Goal: Task Accomplishment & Management: Manage account settings

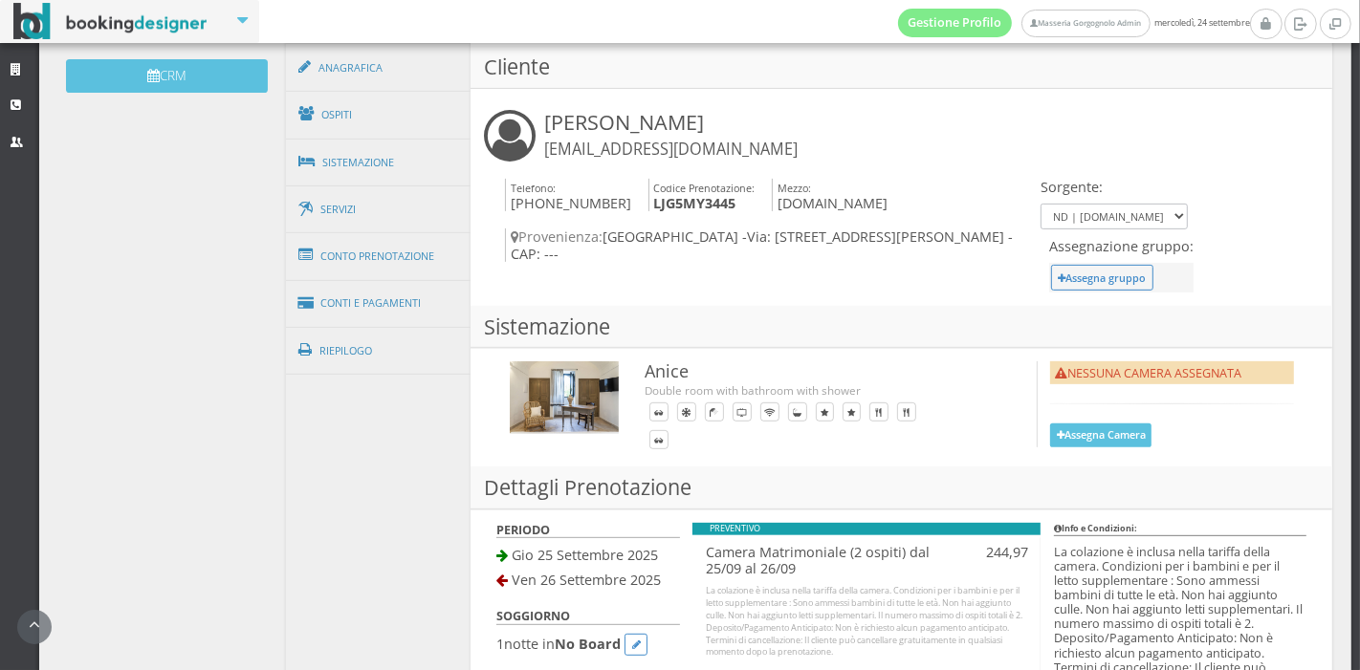
scroll to position [646, 0]
click at [382, 315] on link "Conti e Pagamenti" at bounding box center [379, 303] width 186 height 49
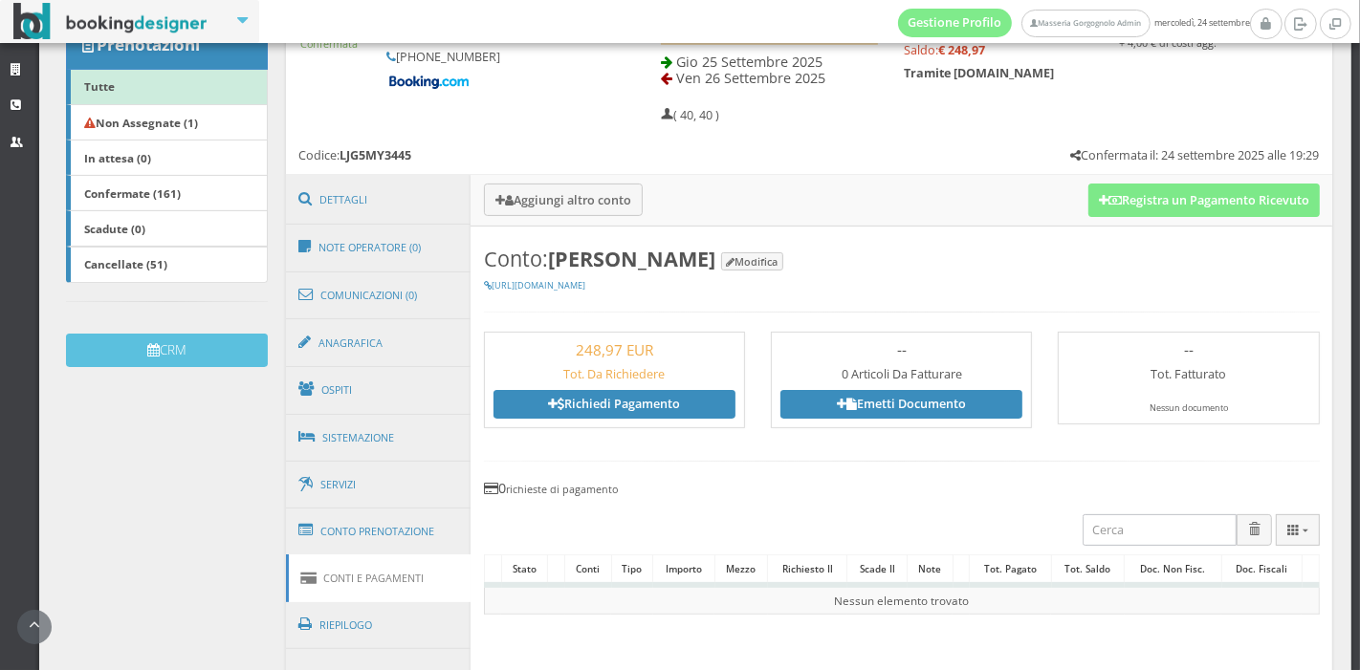
scroll to position [339, 0]
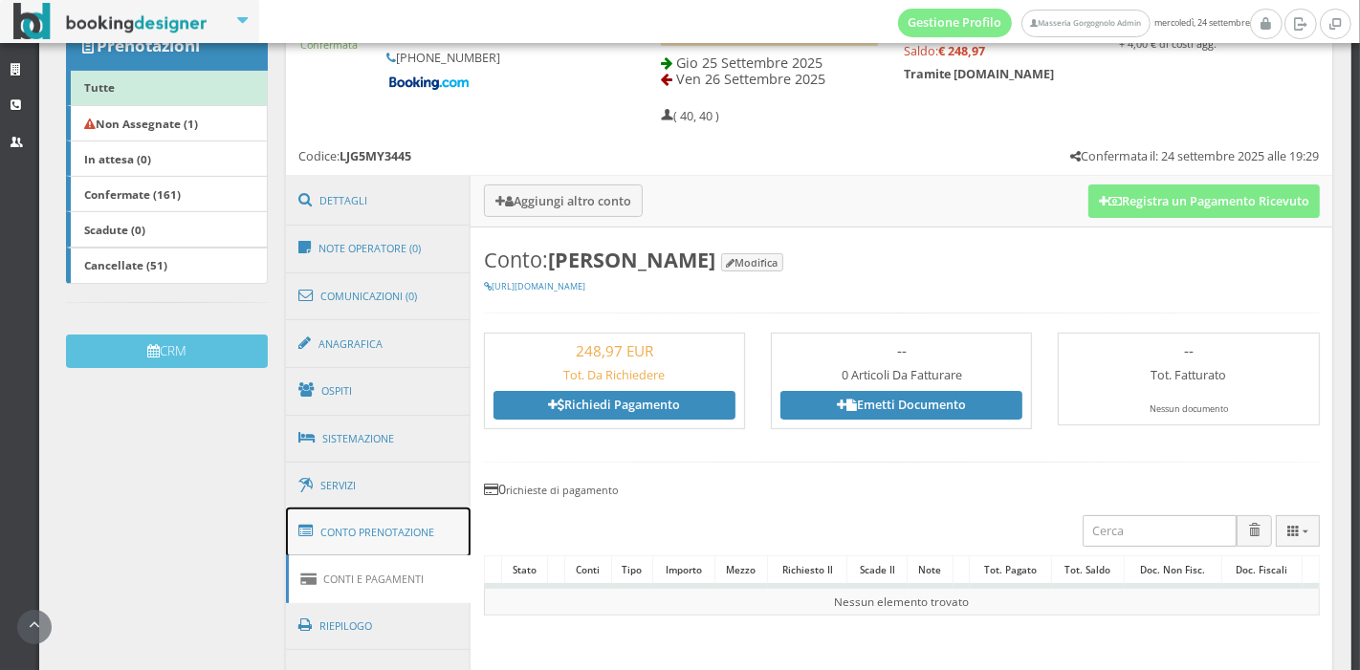
click at [393, 541] on link "Conto Prenotazione" at bounding box center [379, 533] width 186 height 50
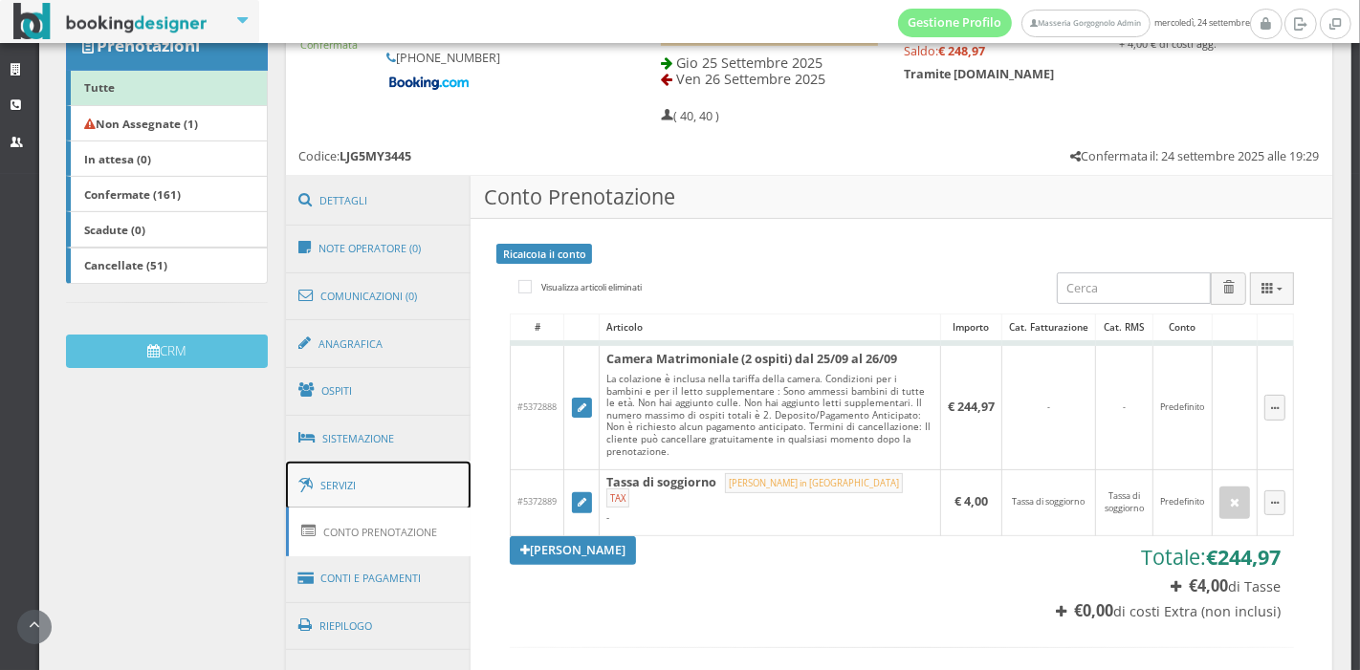
click at [392, 465] on link "Servizi" at bounding box center [379, 486] width 186 height 49
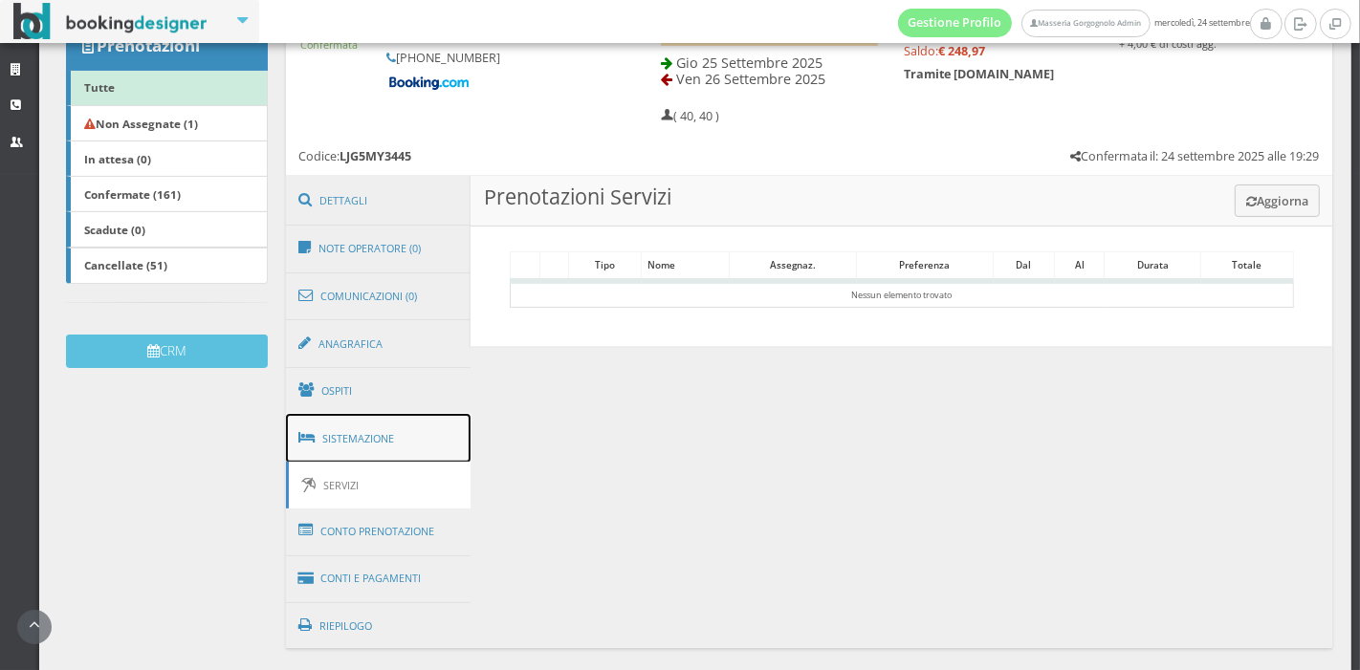
click at [401, 426] on link "Sistemazione" at bounding box center [379, 439] width 186 height 50
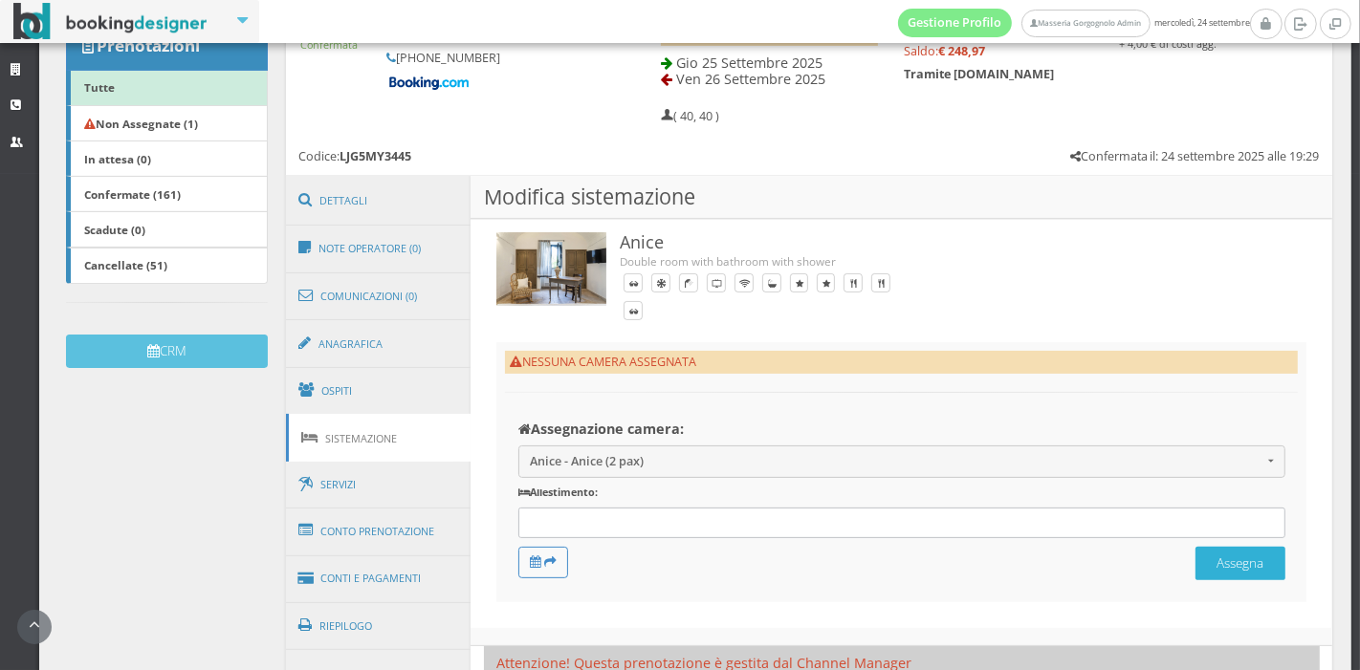
click at [1229, 570] on button "Assegna" at bounding box center [1240, 563] width 90 height 33
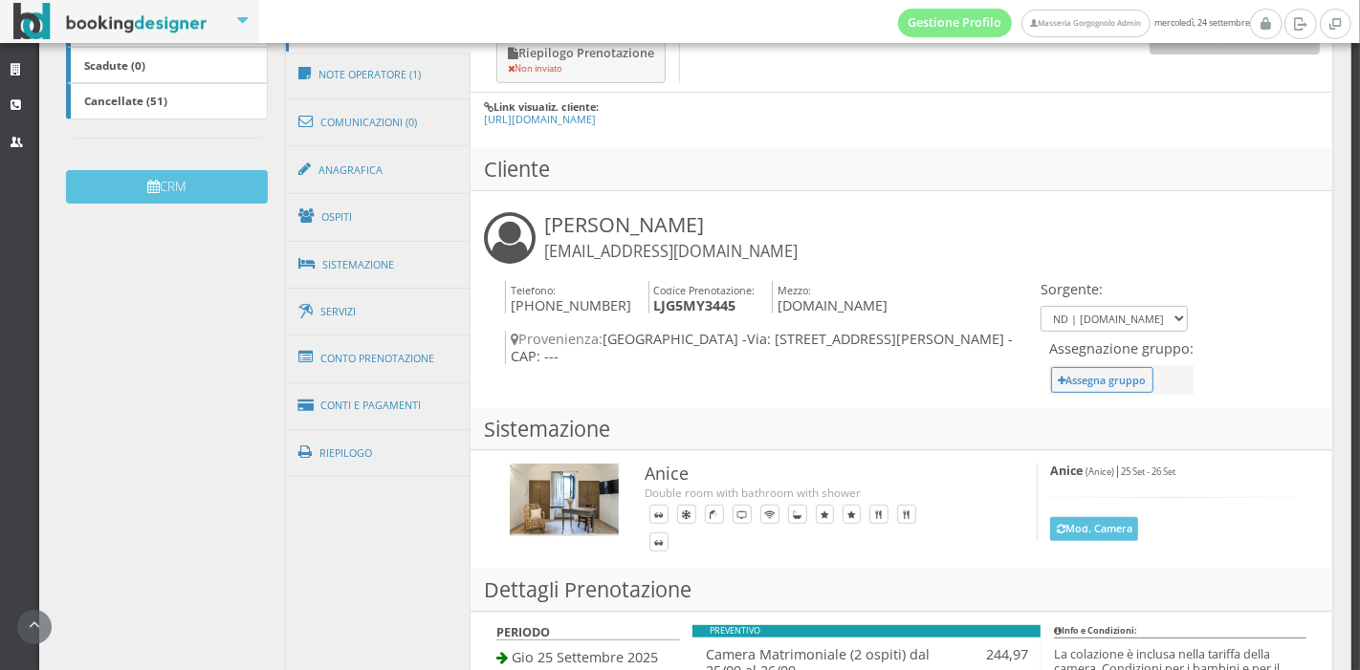
scroll to position [525, 0]
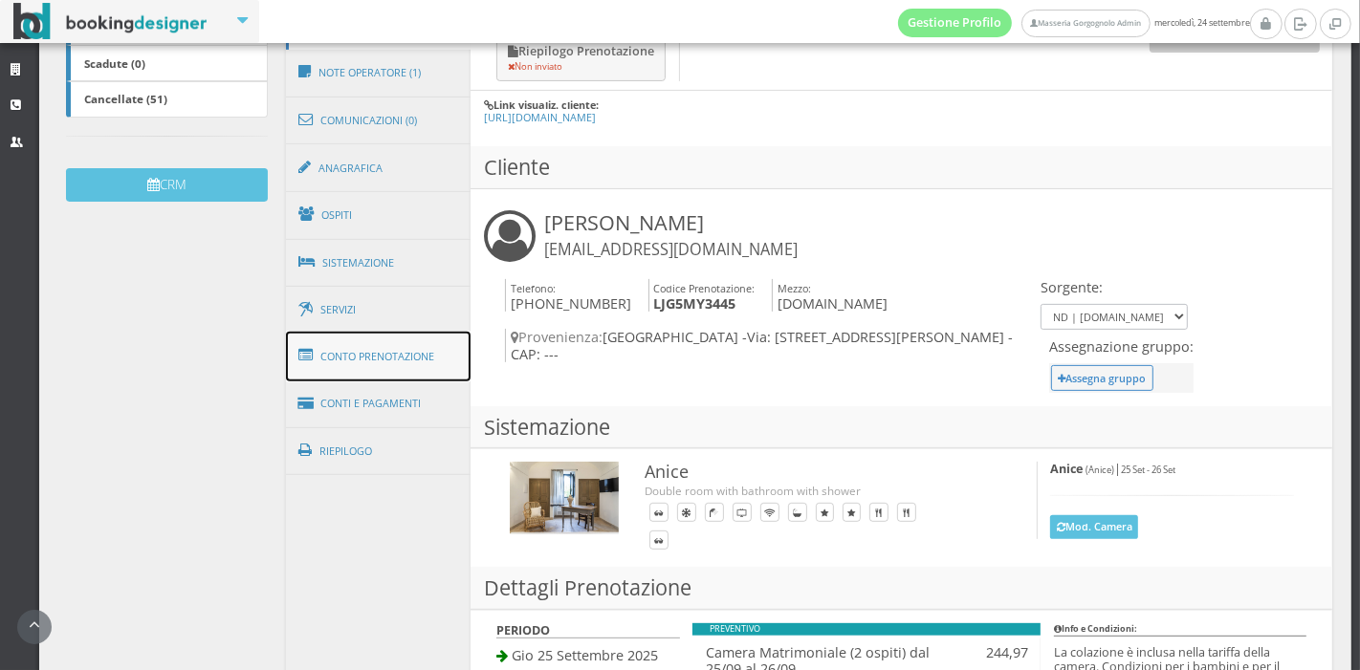
click at [391, 366] on link "Conto Prenotazione" at bounding box center [379, 357] width 186 height 50
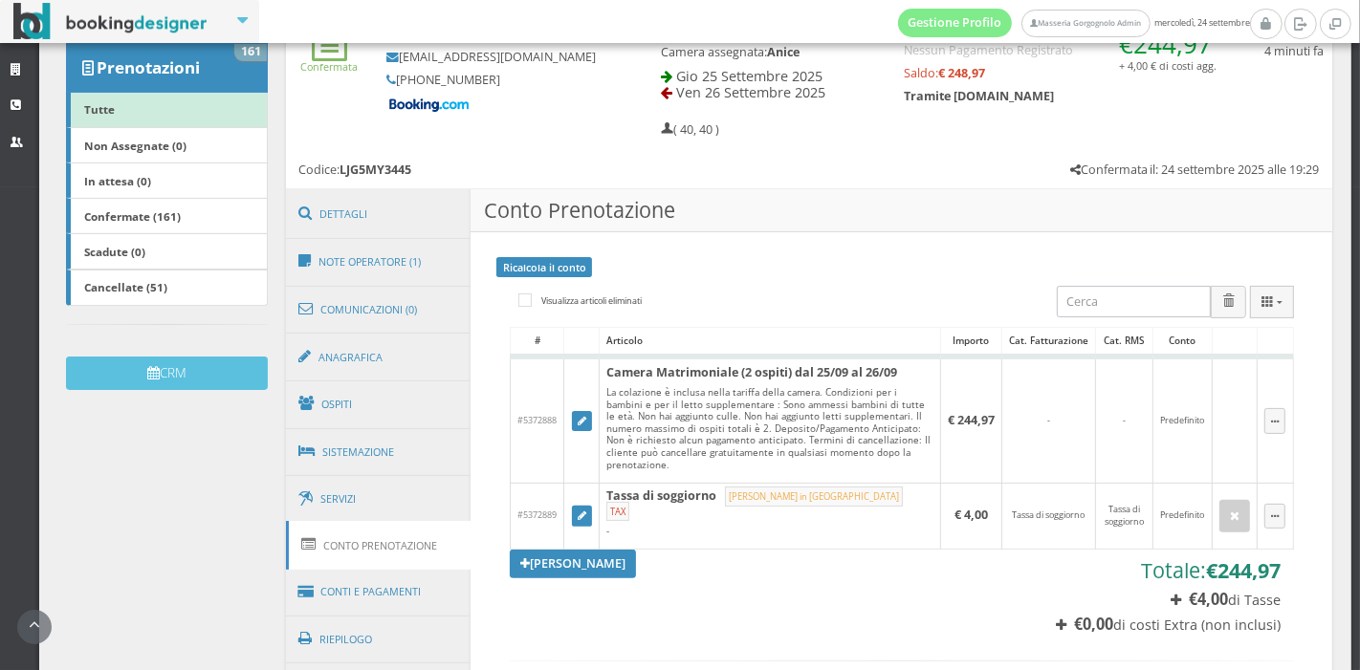
scroll to position [316, 0]
click at [338, 491] on link "Servizi" at bounding box center [379, 499] width 186 height 49
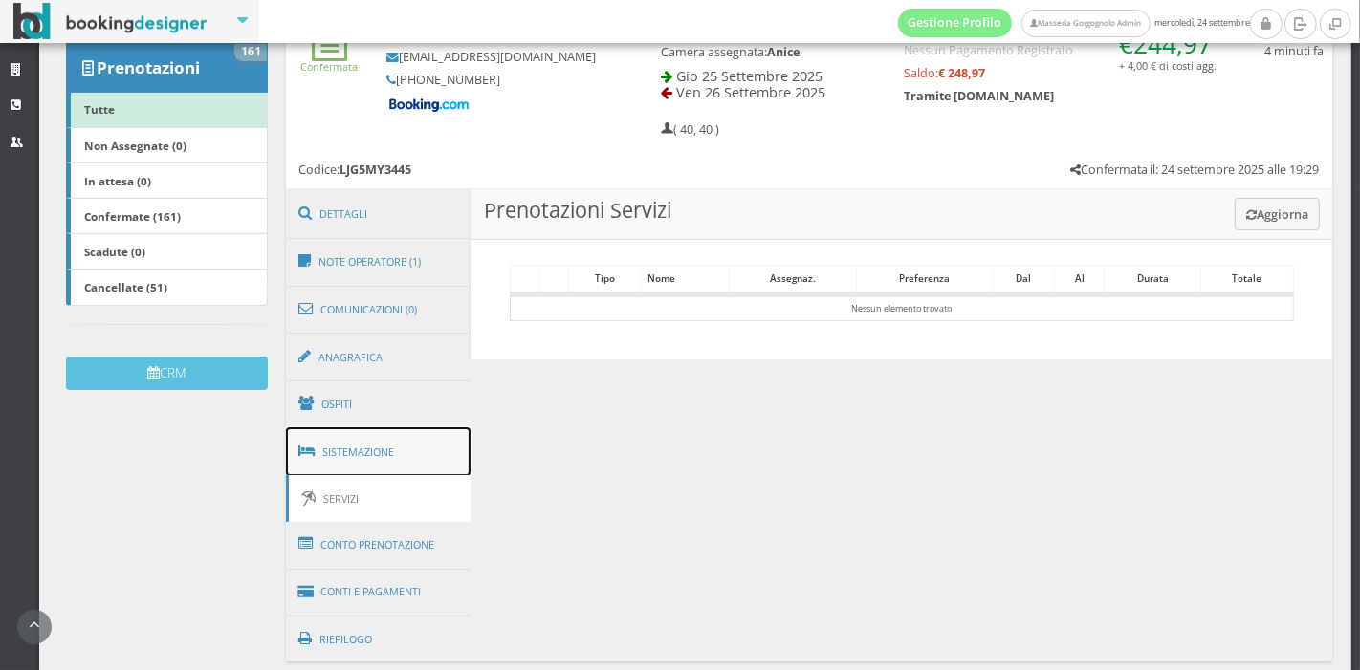
click at [370, 463] on link "Sistemazione" at bounding box center [379, 452] width 186 height 50
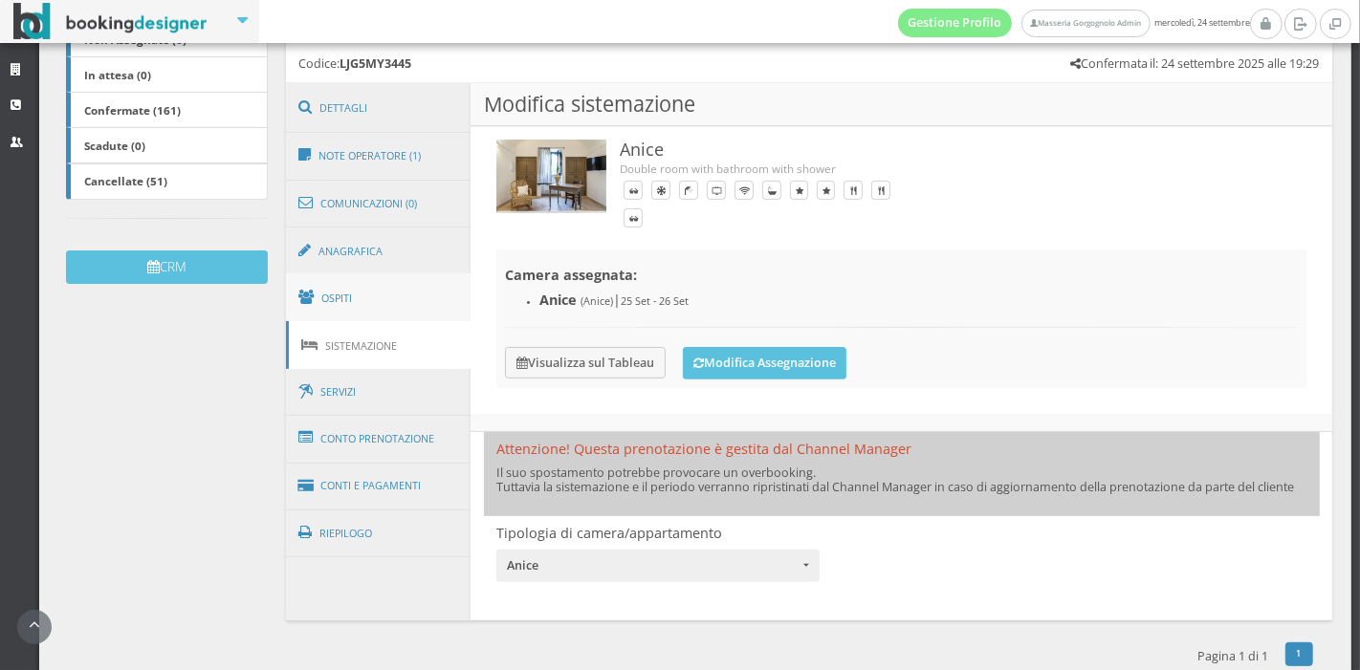
scroll to position [438, 0]
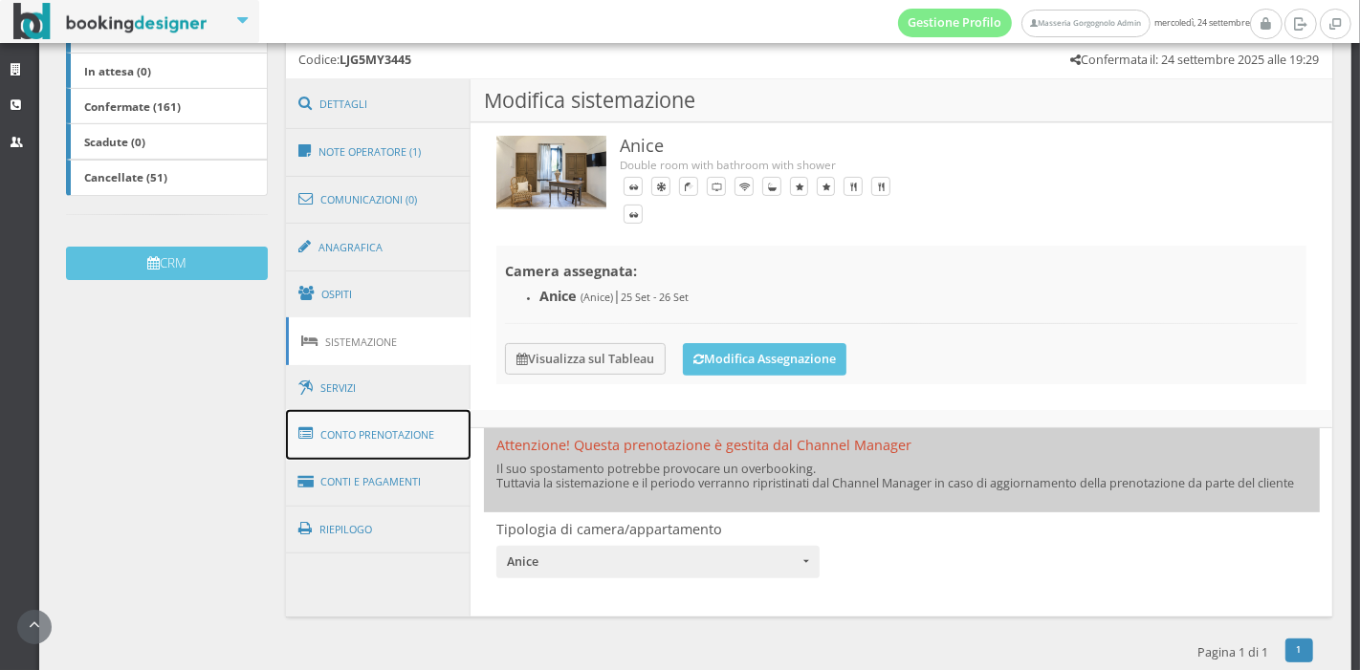
click at [389, 425] on link "Conto Prenotazione" at bounding box center [379, 435] width 186 height 50
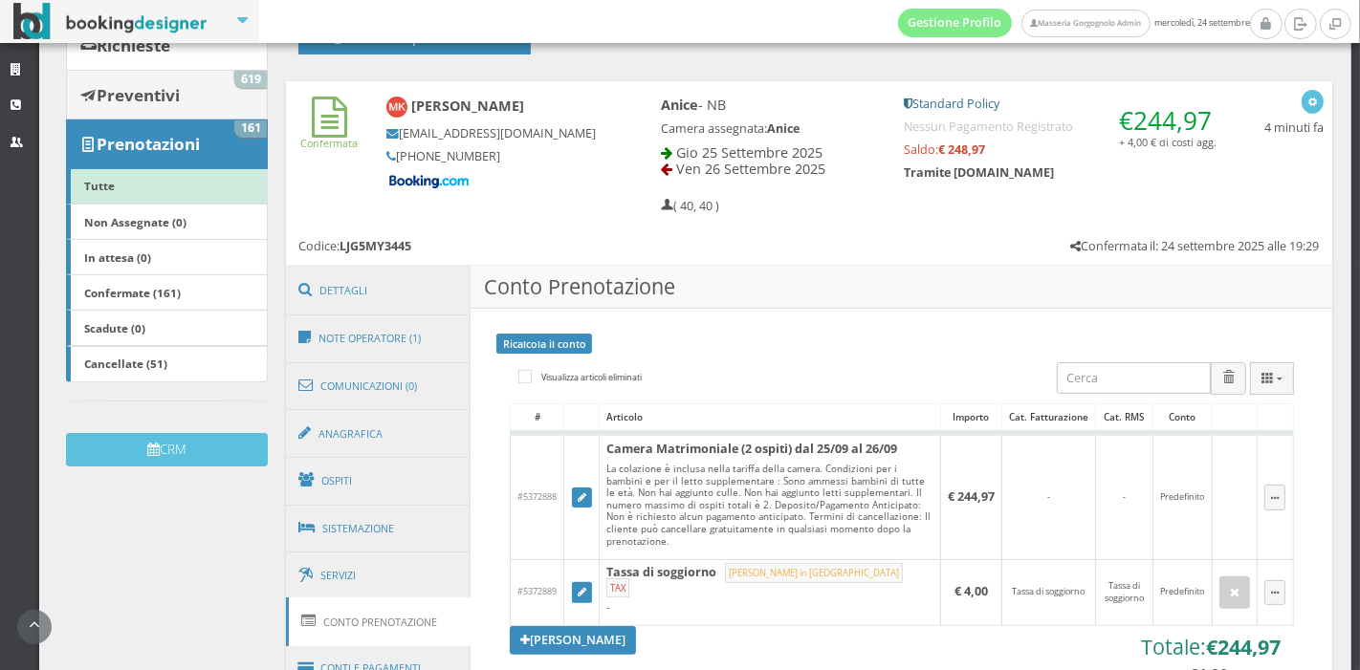
scroll to position [0, 0]
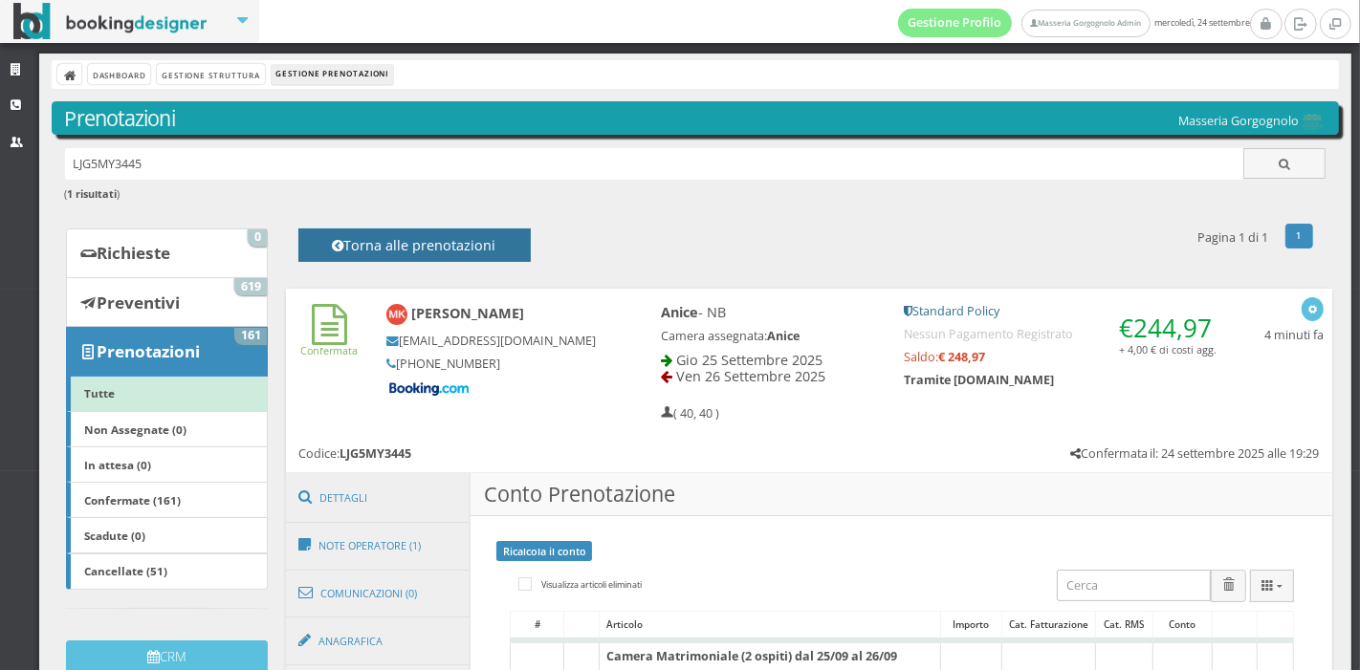
click at [382, 239] on h4 "Torna alle prenotazioni" at bounding box center [413, 252] width 189 height 30
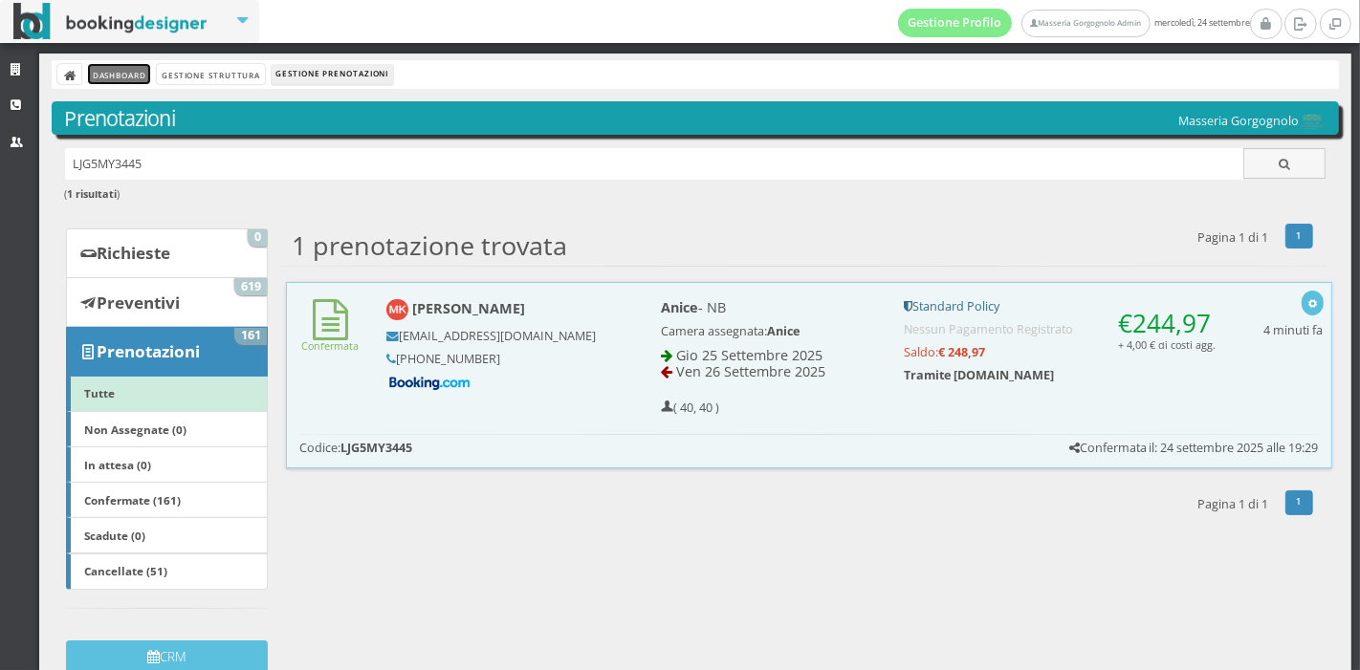
click at [129, 75] on link "Dashboard" at bounding box center [119, 74] width 62 height 20
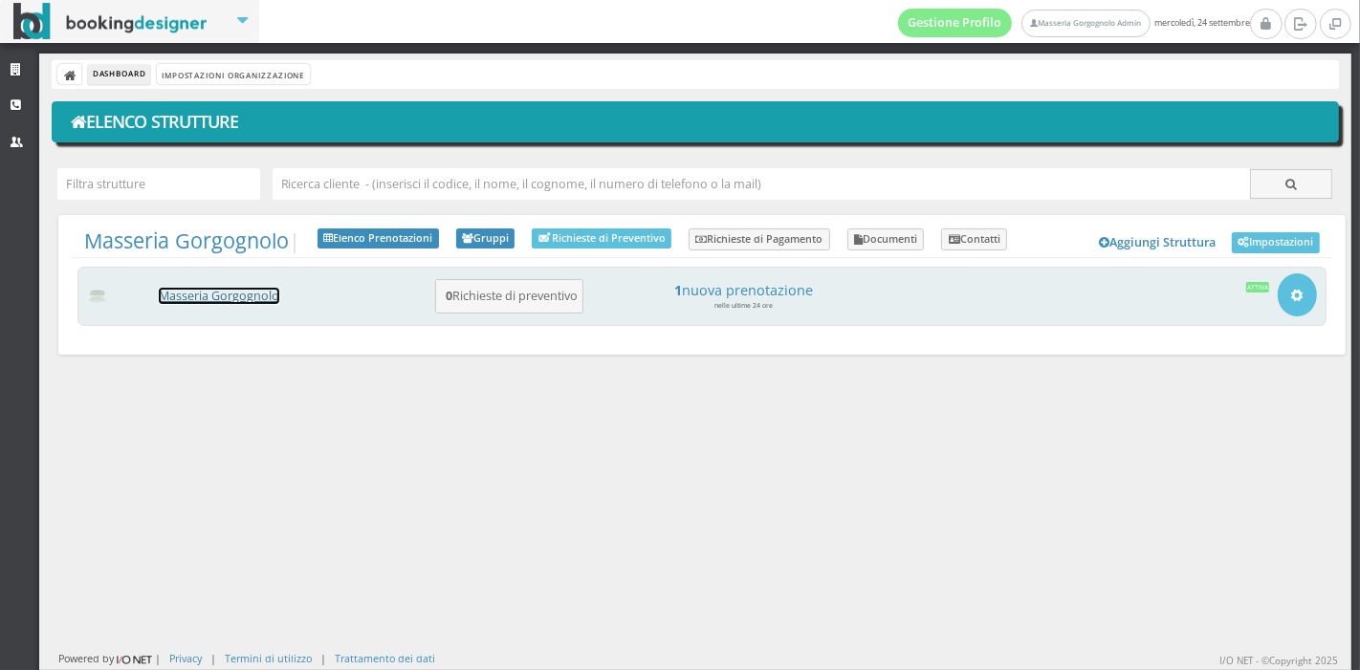
click at [249, 298] on link "Masseria Gorgognolo" at bounding box center [219, 296] width 120 height 16
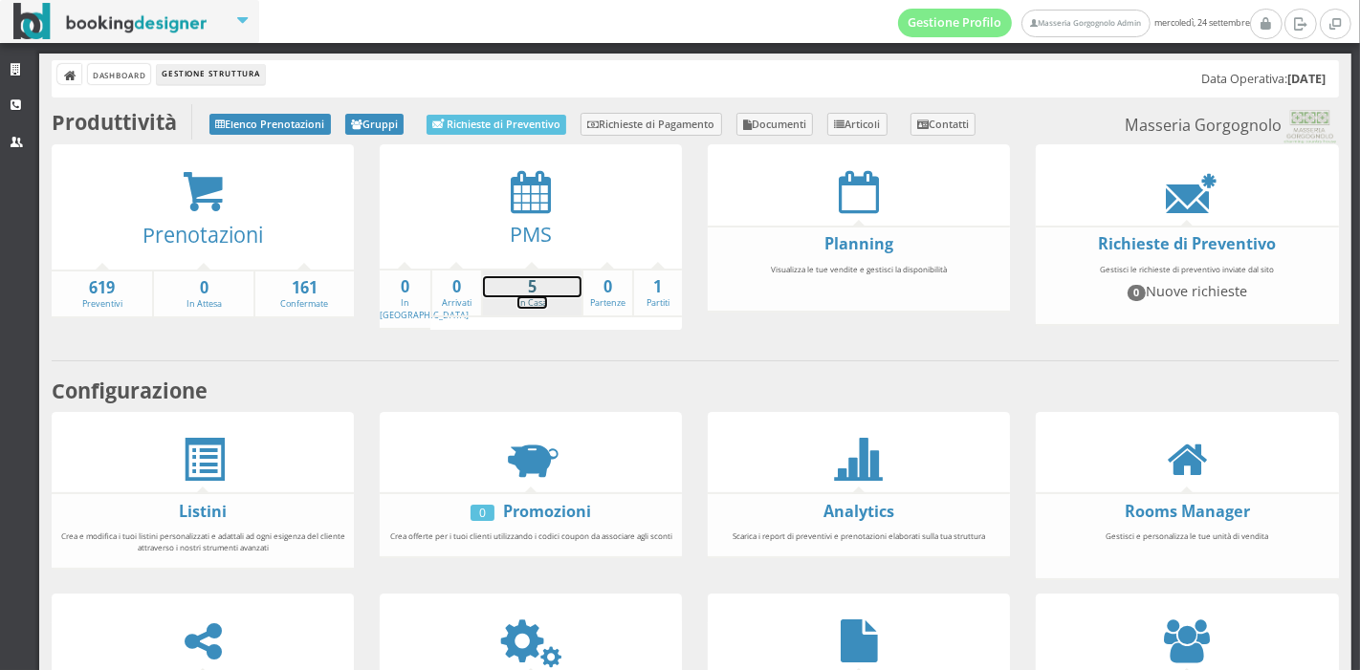
click at [533, 282] on strong "5" at bounding box center [532, 287] width 98 height 22
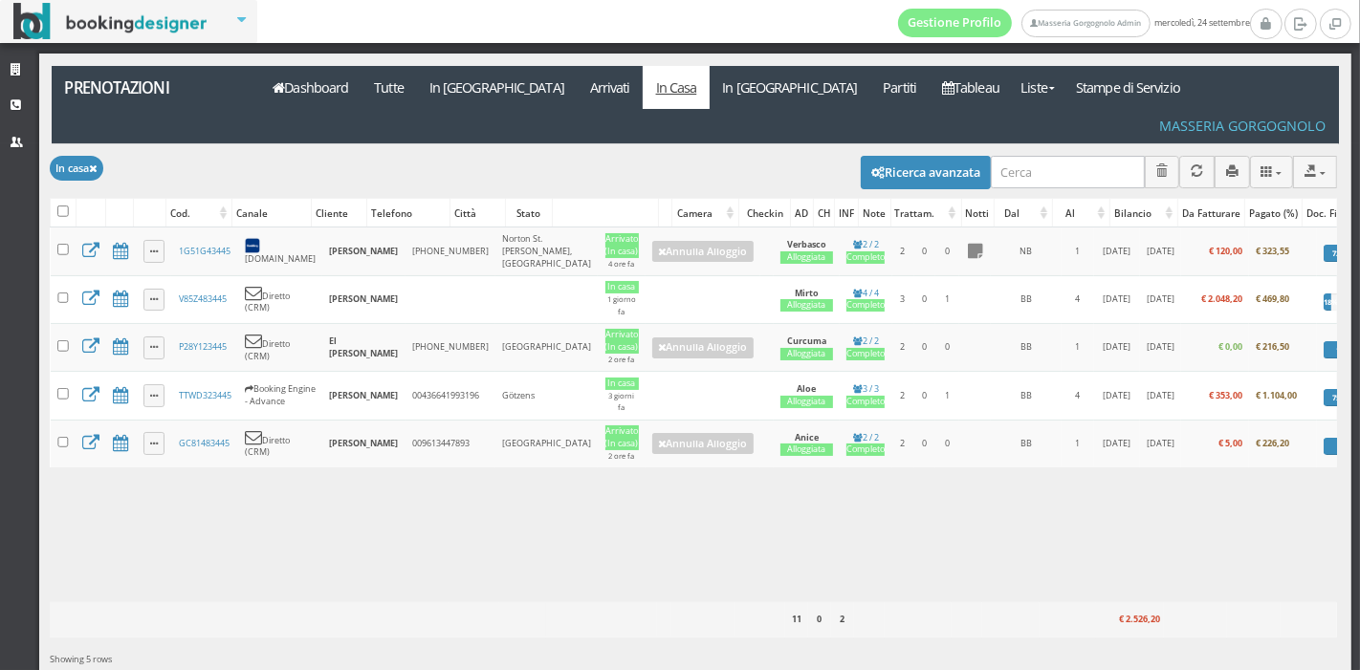
click at [687, 491] on div "Caricamento in corso Cod. Canale Cliente Telefono Città Stato Camera Checkin AD…" at bounding box center [693, 415] width 1287 height 375
click at [450, 80] on link "In [GEOGRAPHIC_DATA]" at bounding box center [496, 87] width 161 height 43
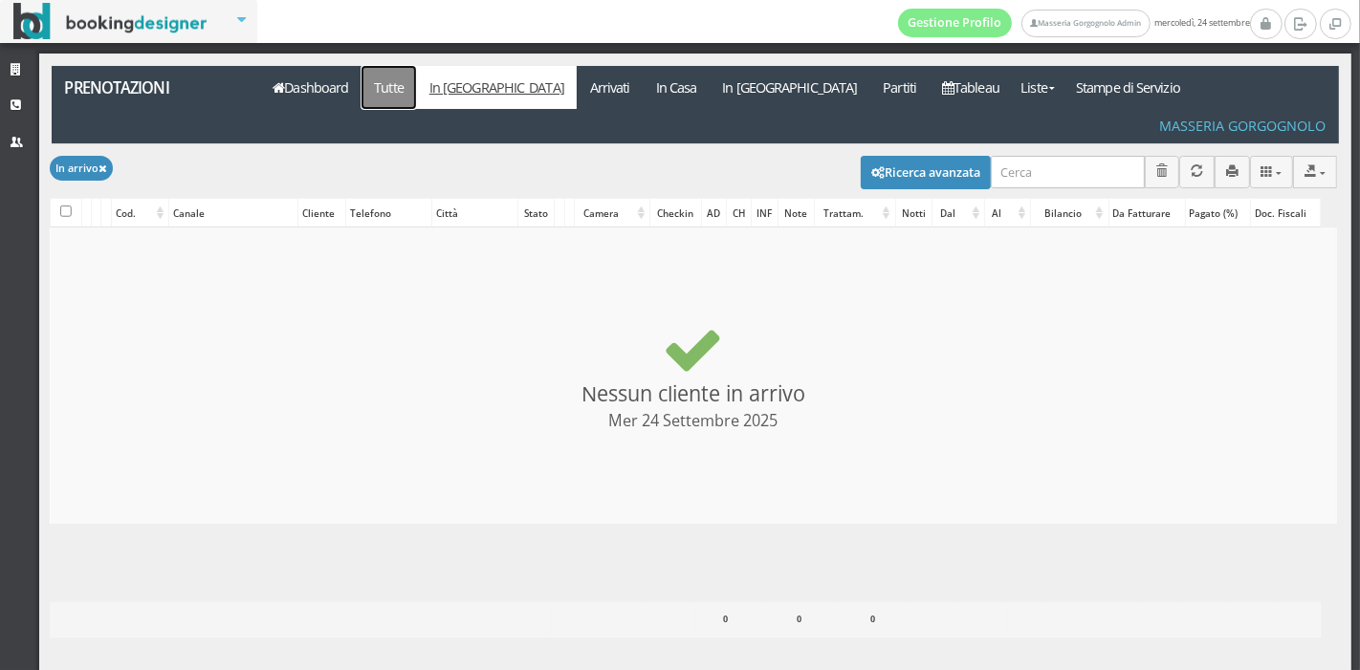
click at [406, 91] on link "Tutte" at bounding box center [388, 87] width 55 height 43
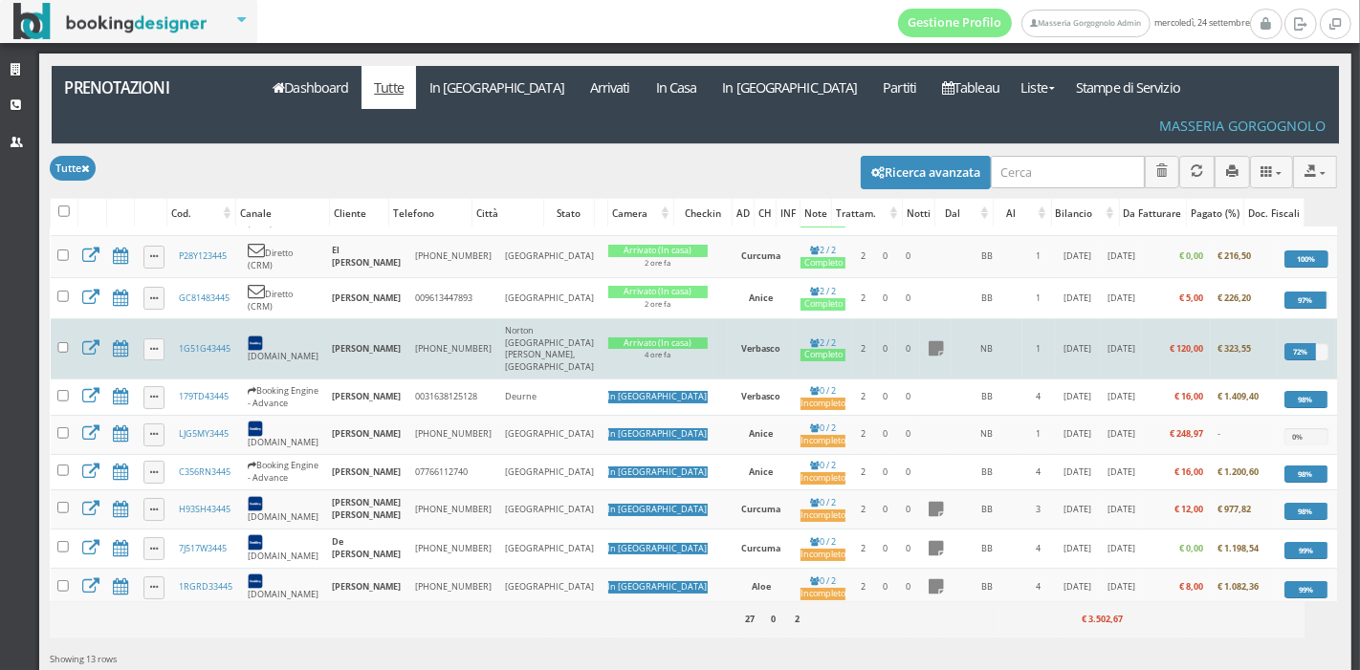
scroll to position [77, 0]
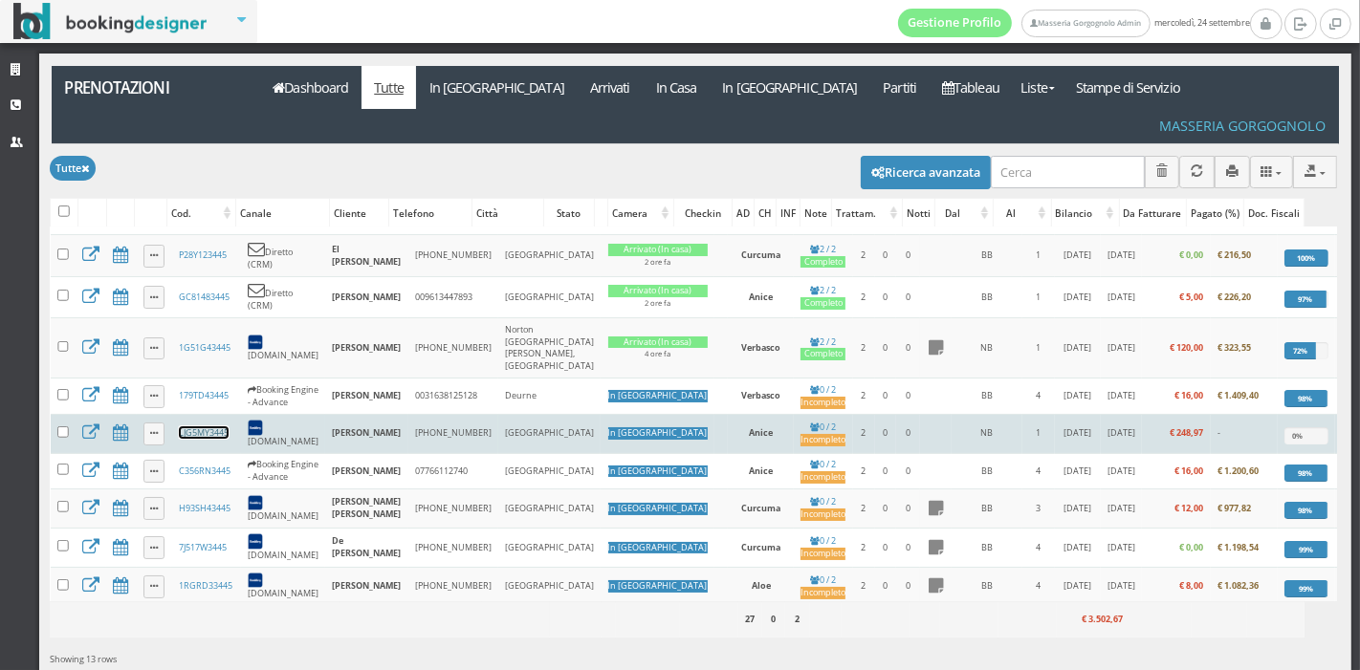
click at [211, 426] on link "LJG5MY3445" at bounding box center [204, 432] width 50 height 12
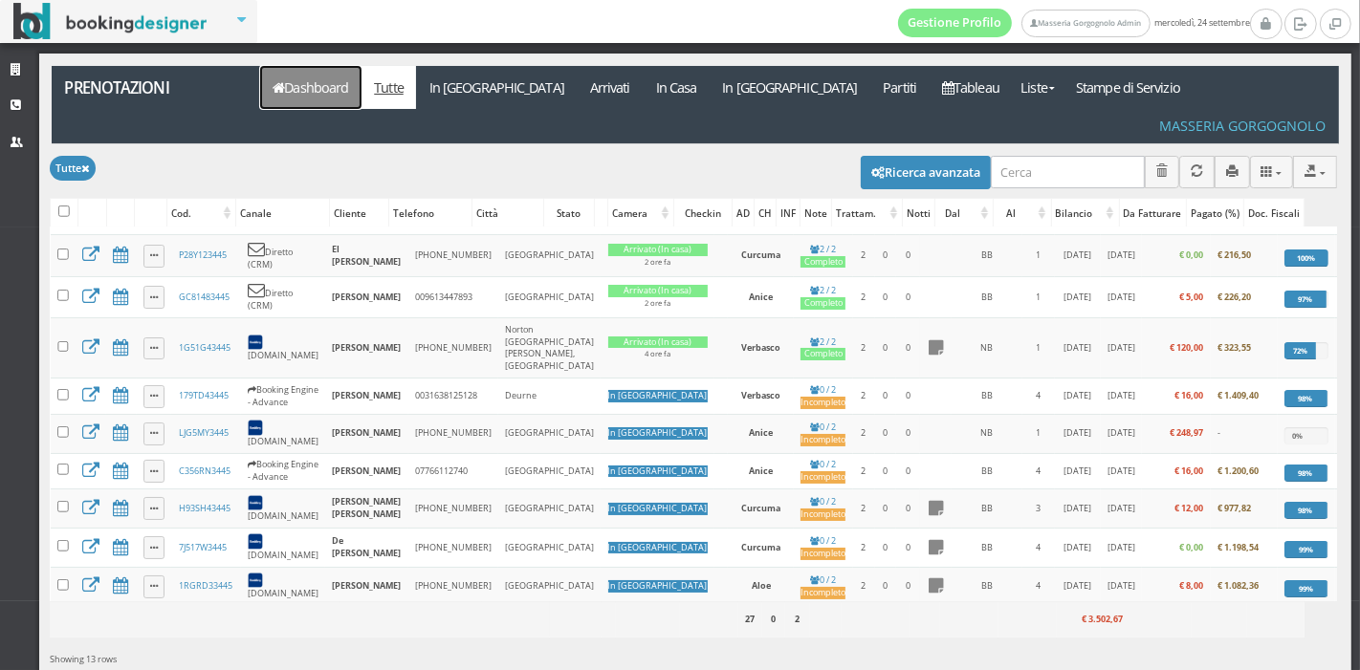
click at [349, 91] on link "Dashboard" at bounding box center [310, 87] width 101 height 43
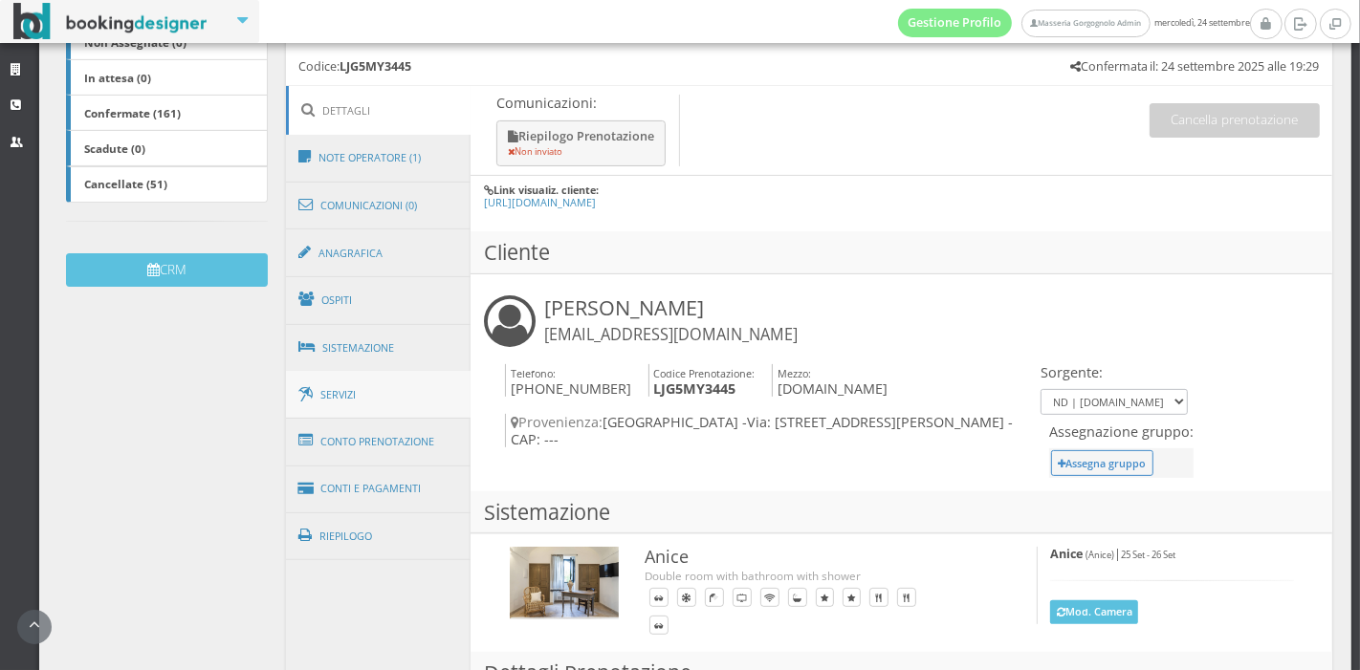
scroll to position [476, 0]
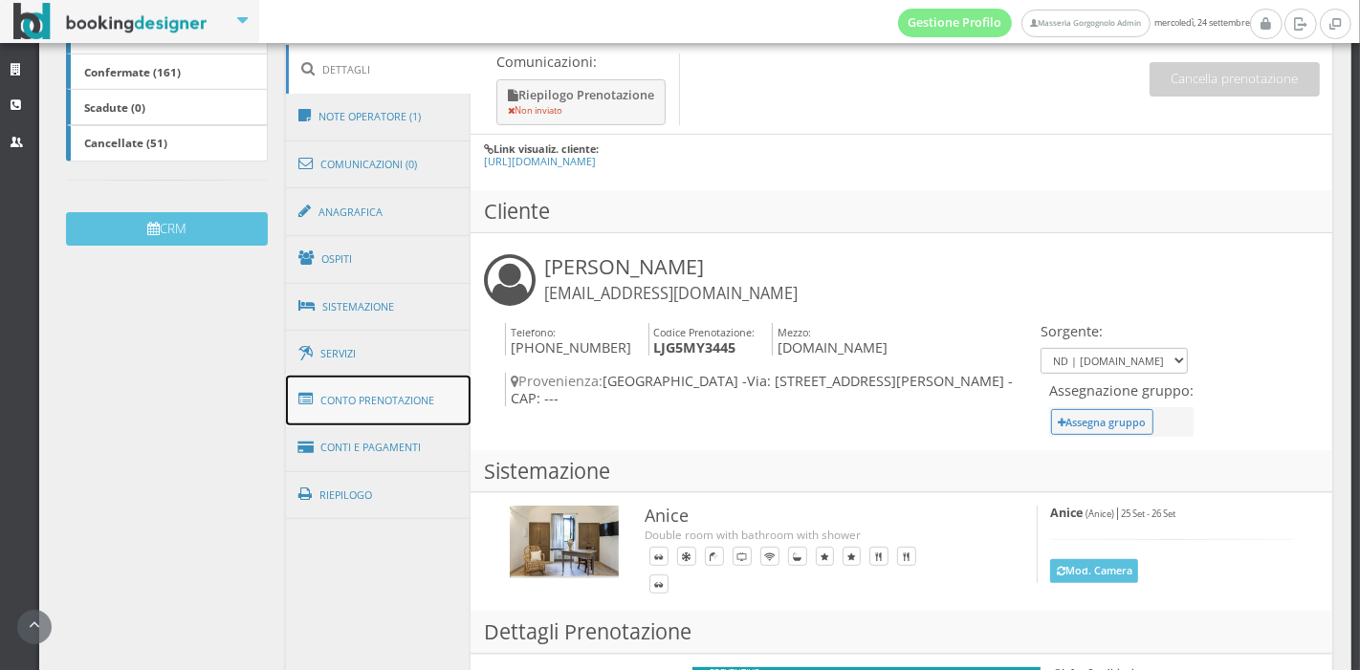
click at [395, 388] on link "Conto Prenotazione" at bounding box center [379, 401] width 186 height 50
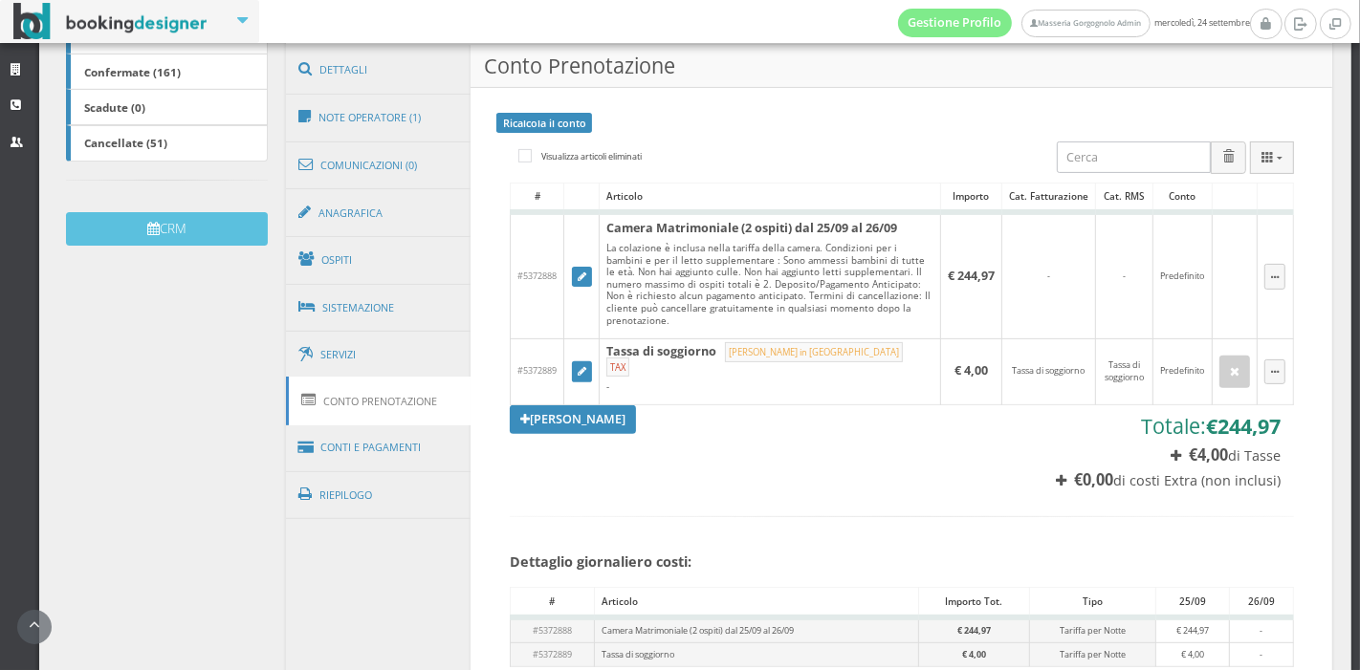
scroll to position [537, 0]
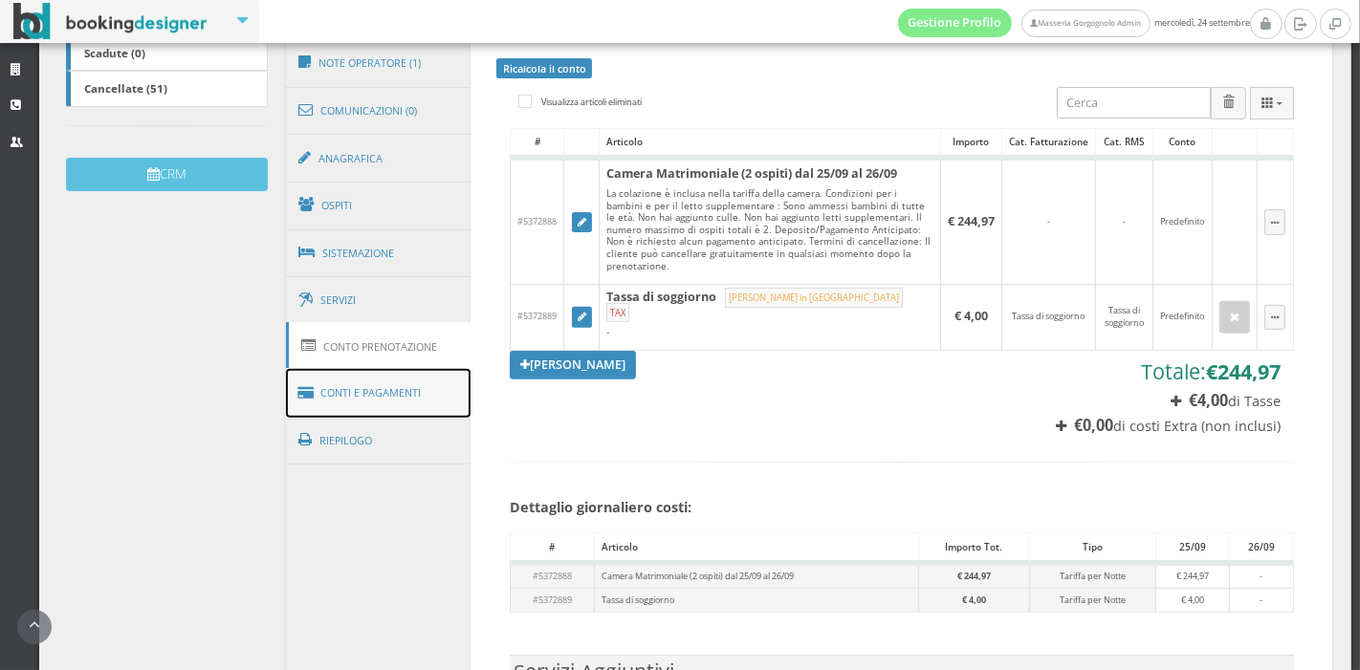
click at [395, 388] on link "Conti e Pagamenti" at bounding box center [379, 393] width 186 height 49
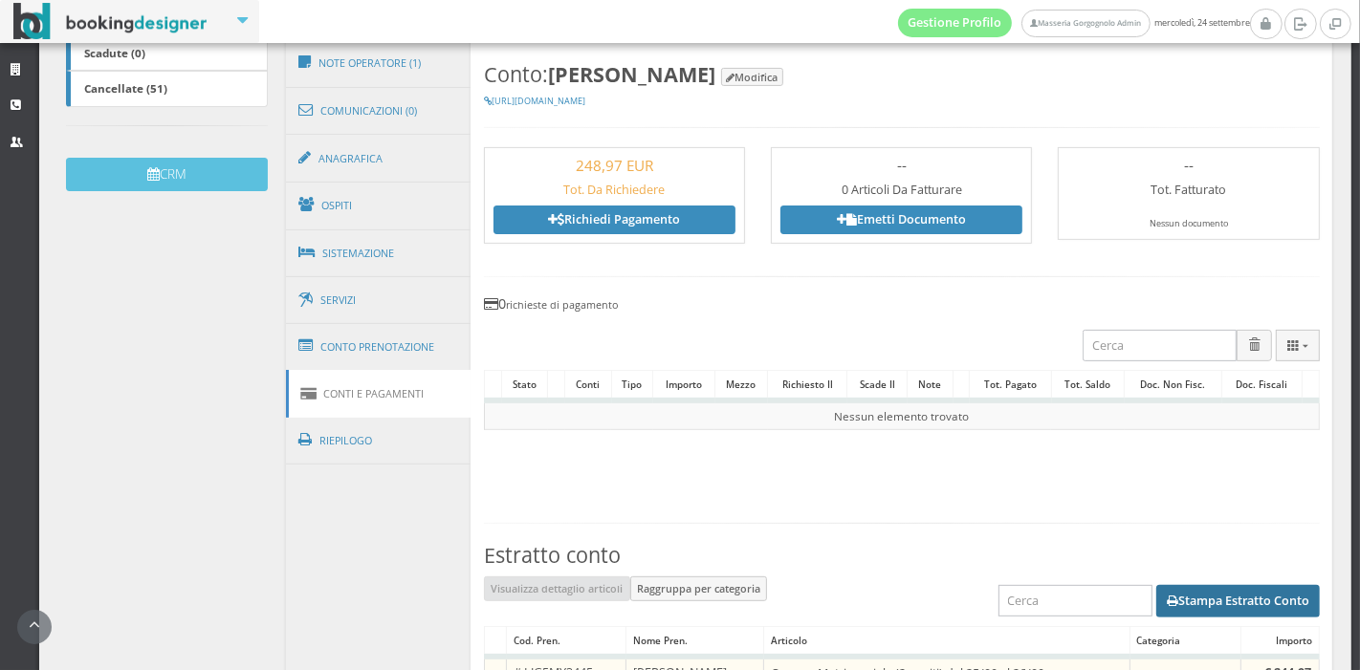
click at [1164, 597] on button "Stampa Estratto Conto" at bounding box center [1238, 601] width 164 height 33
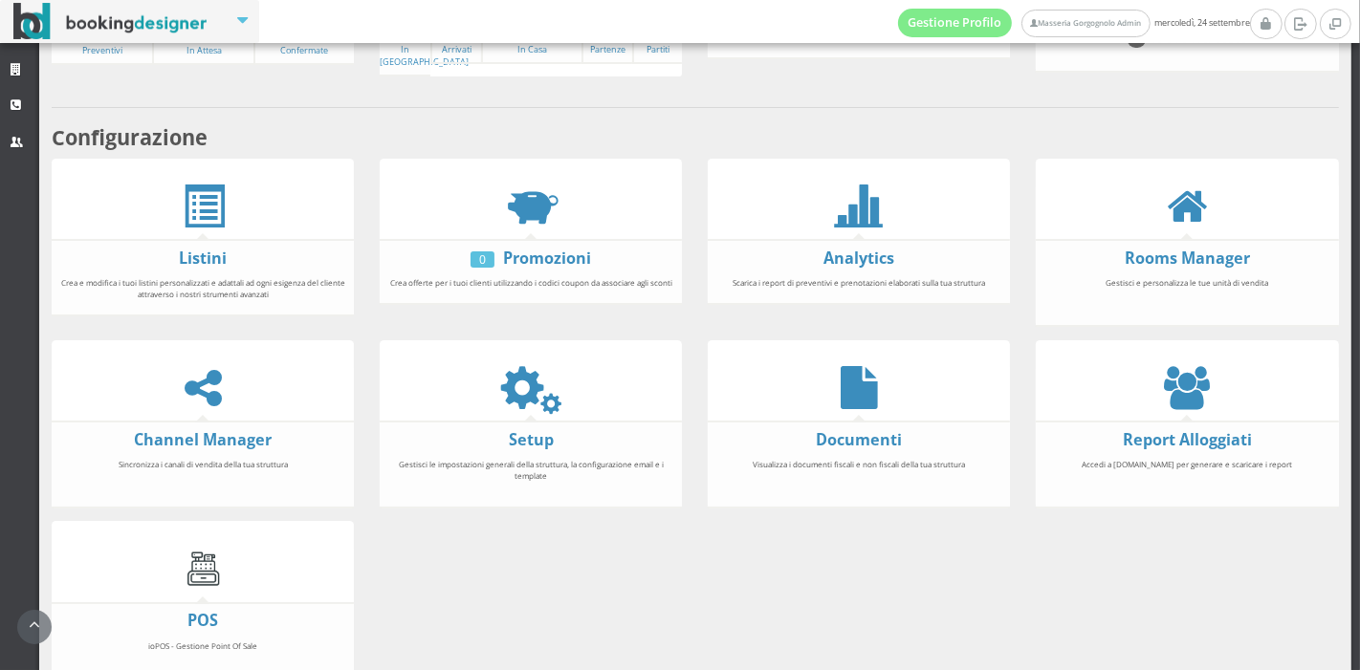
scroll to position [290, 0]
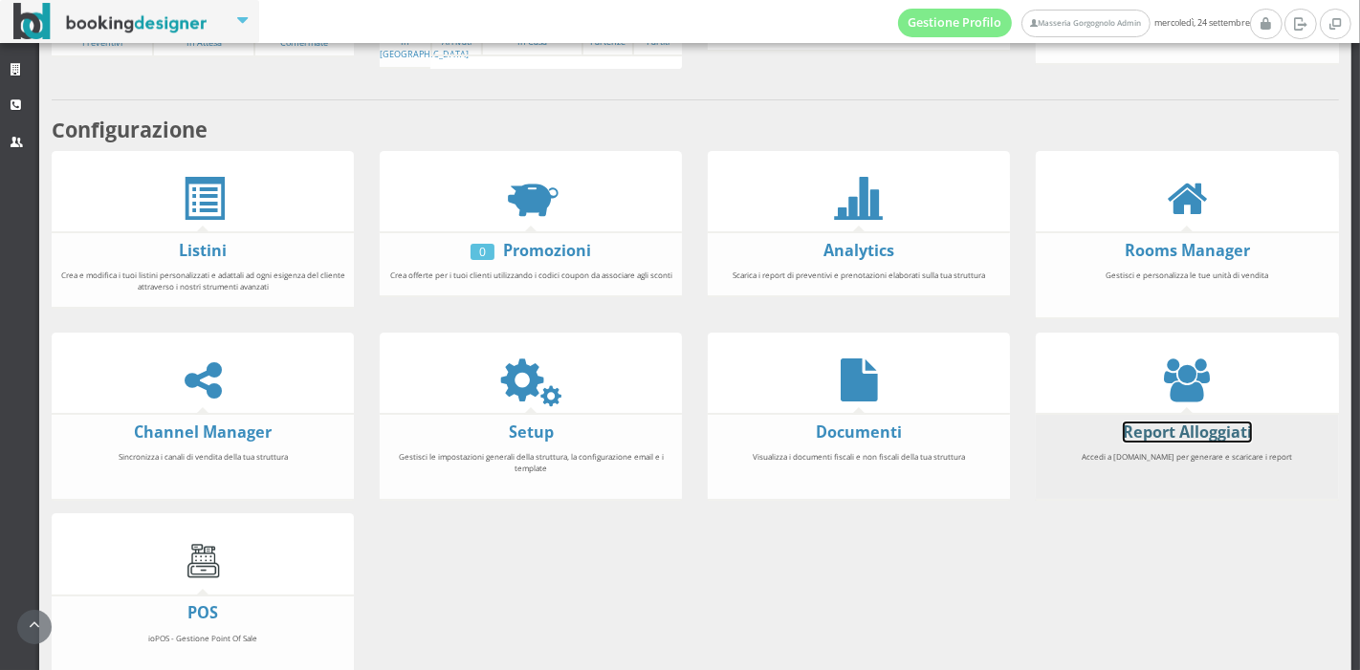
click at [1165, 427] on link "Report Alloggiati" at bounding box center [1187, 432] width 129 height 21
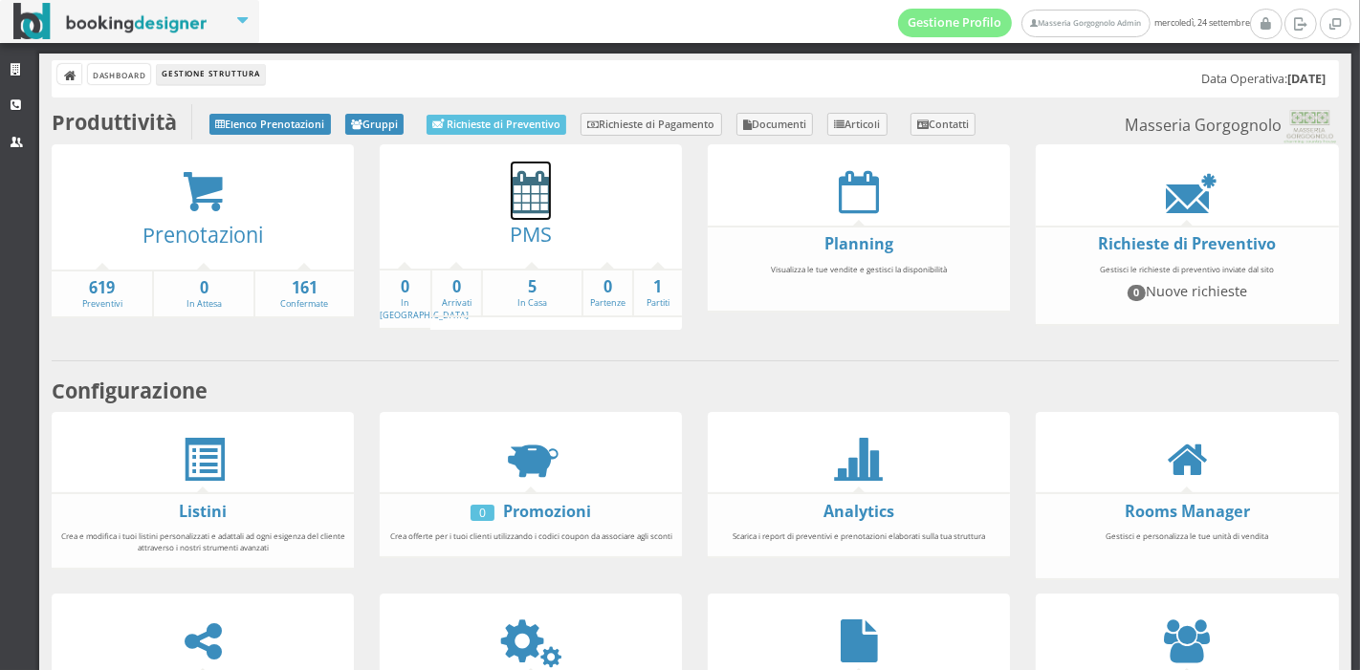
click at [512, 201] on icon at bounding box center [531, 191] width 40 height 43
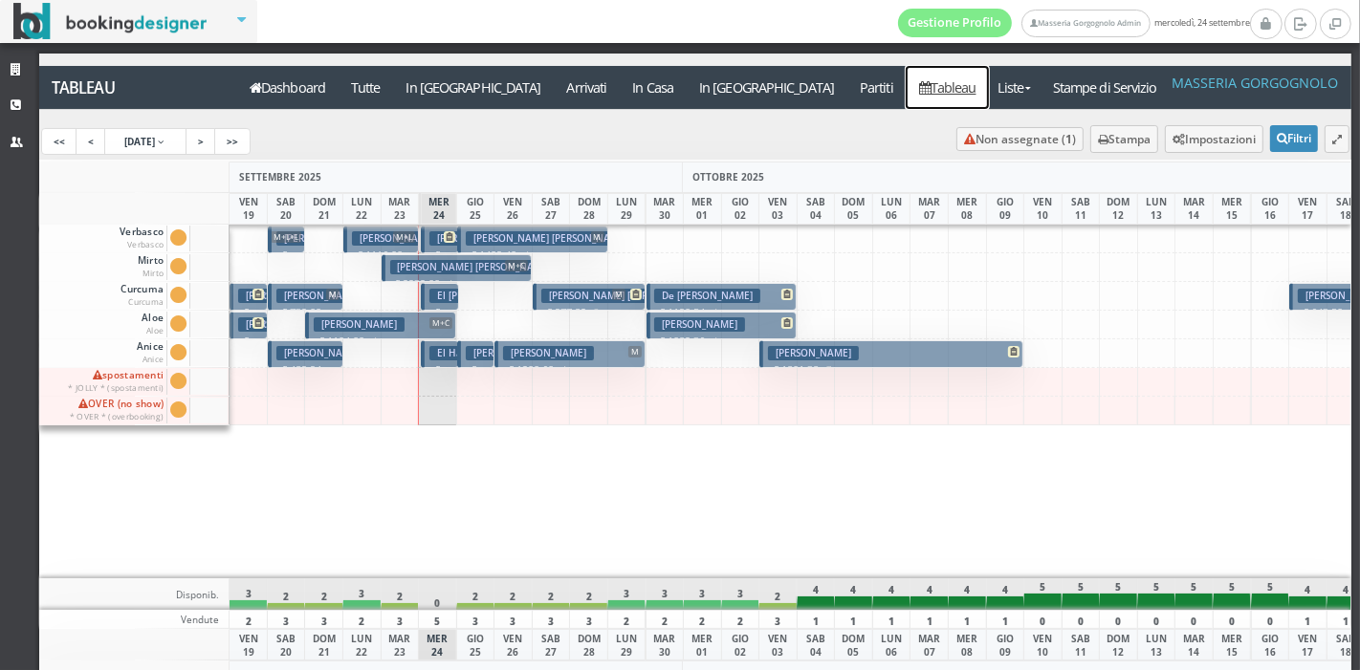
click at [906, 87] on link "Tableau" at bounding box center [947, 87] width 83 height 43
click at [687, 83] on a=pms-departure-reservations"] "In [GEOGRAPHIC_DATA]" at bounding box center [767, 87] width 161 height 43
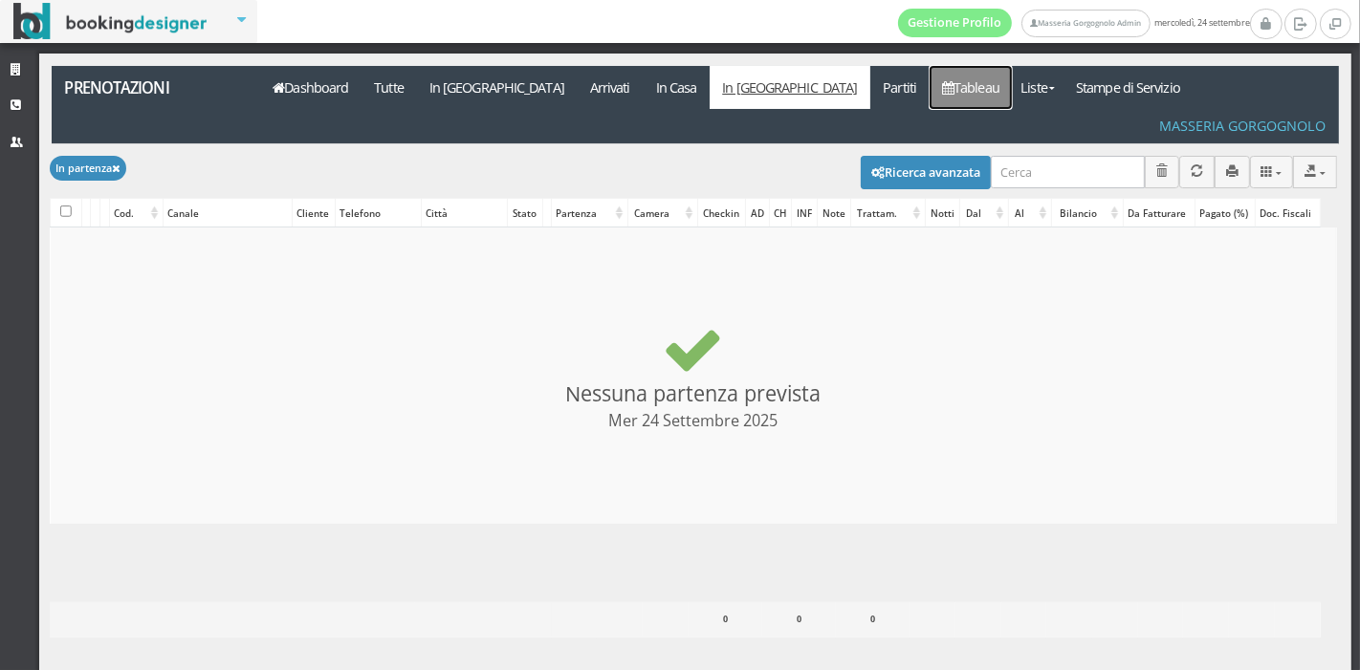
click at [929, 92] on link "Tableau" at bounding box center [970, 87] width 83 height 43
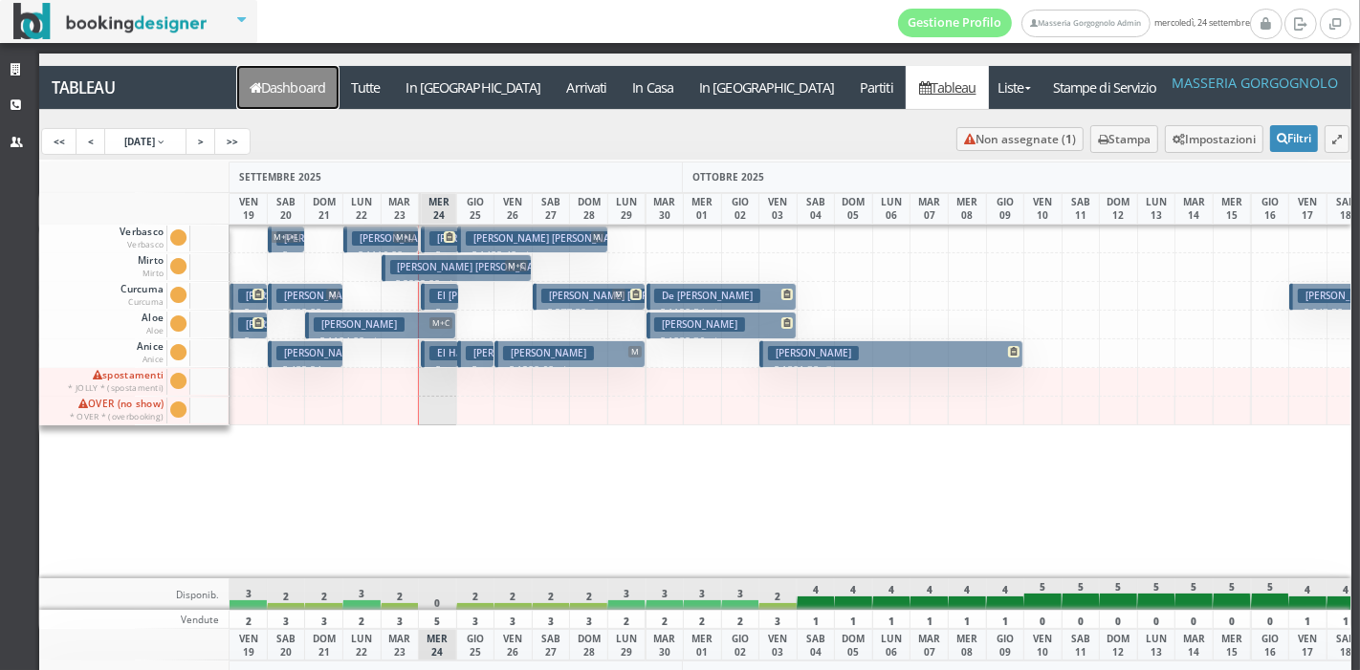
click at [275, 79] on link "Dashboard" at bounding box center [287, 87] width 101 height 43
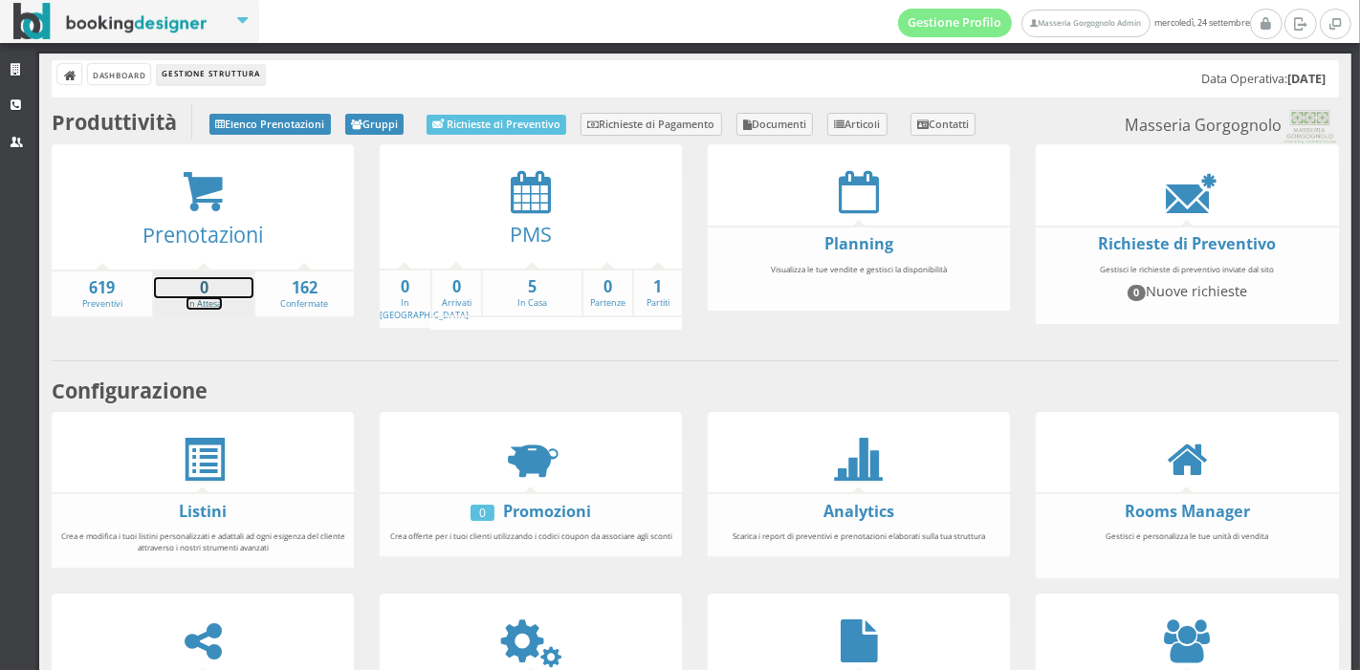
click at [221, 295] on strong "0" at bounding box center [203, 288] width 98 height 22
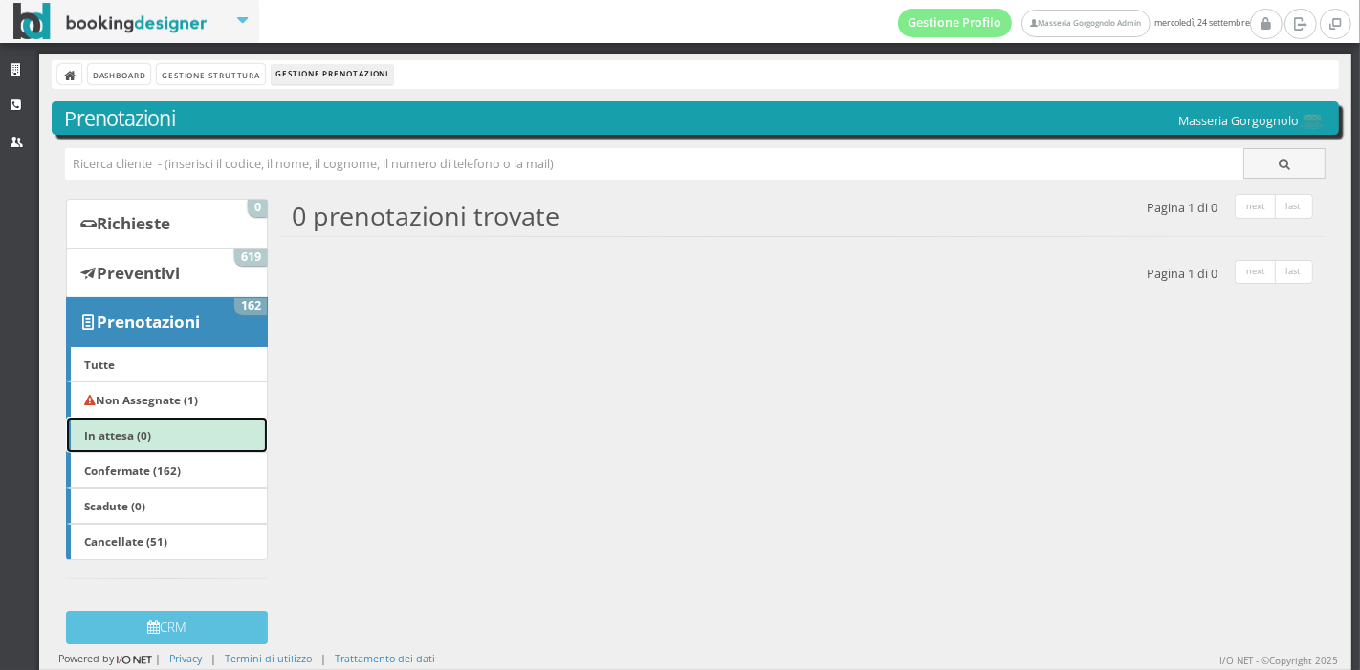
click at [157, 418] on link "In attesa (0)" at bounding box center [167, 435] width 202 height 36
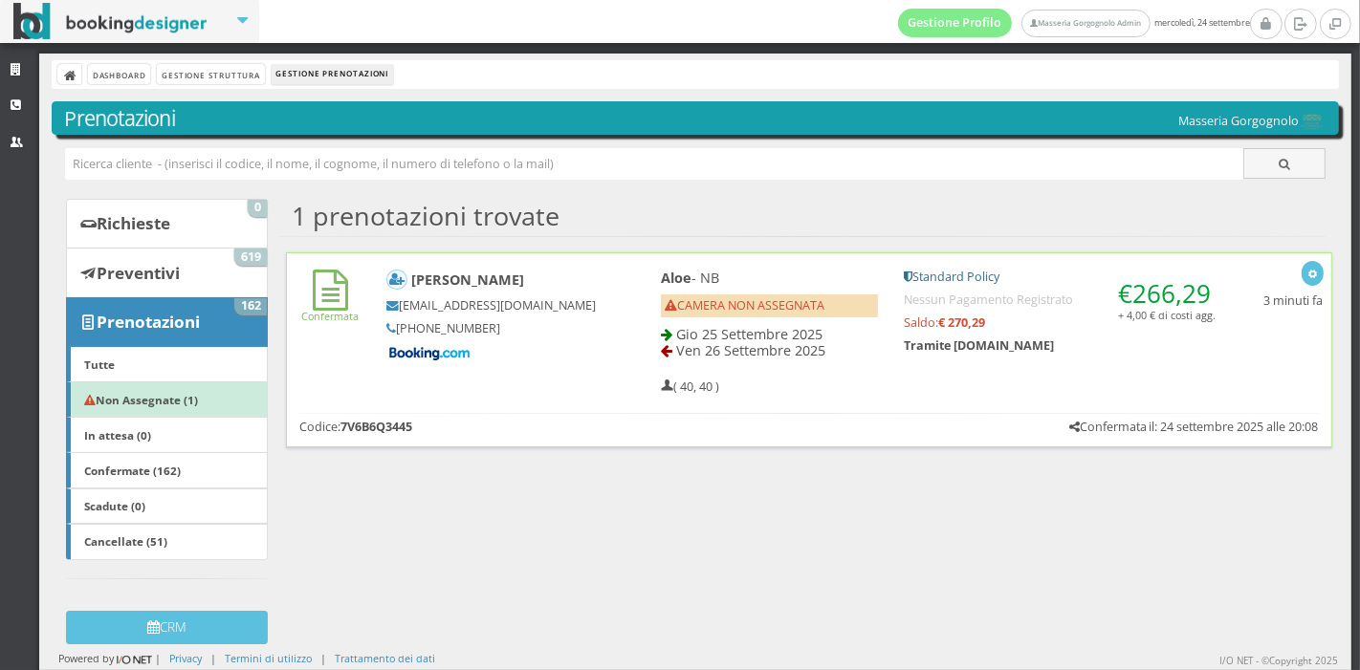
click at [622, 356] on div "Alfons Wuyts awuyts.296066@guest.booking.com +32 495 53 79 73" at bounding box center [504, 316] width 261 height 110
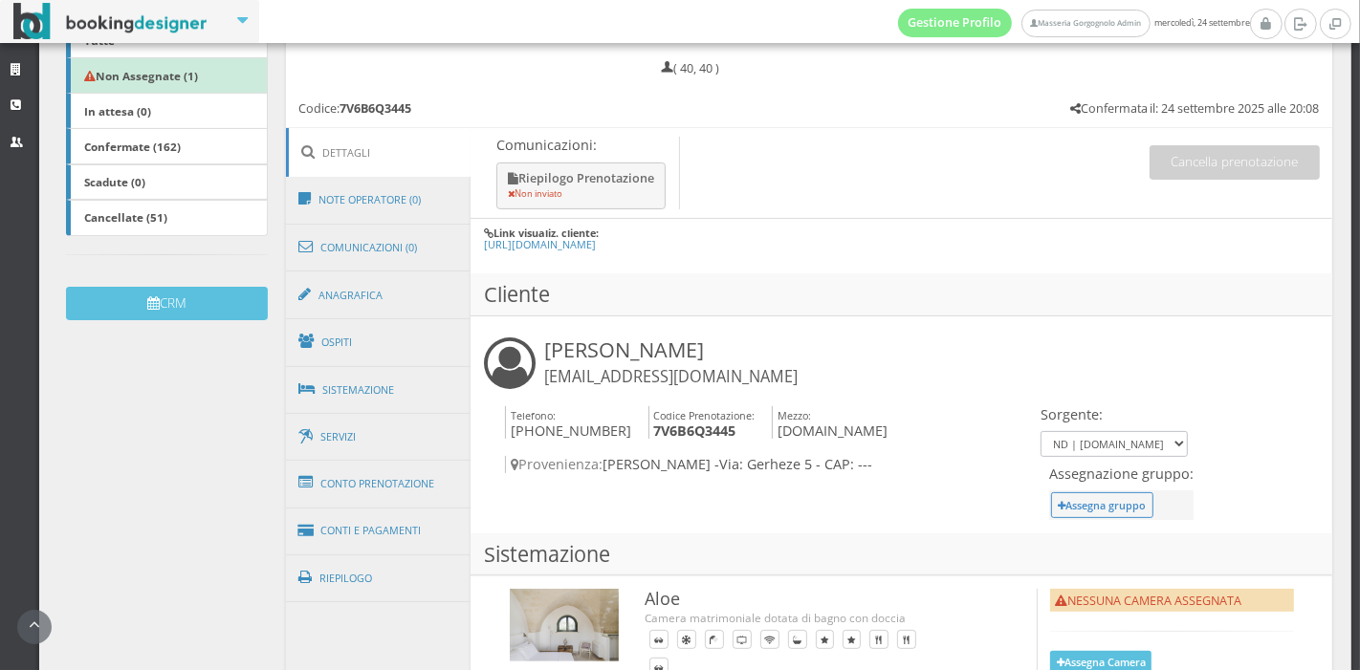
scroll to position [360, 0]
click at [394, 383] on link "Sistemazione" at bounding box center [379, 389] width 186 height 50
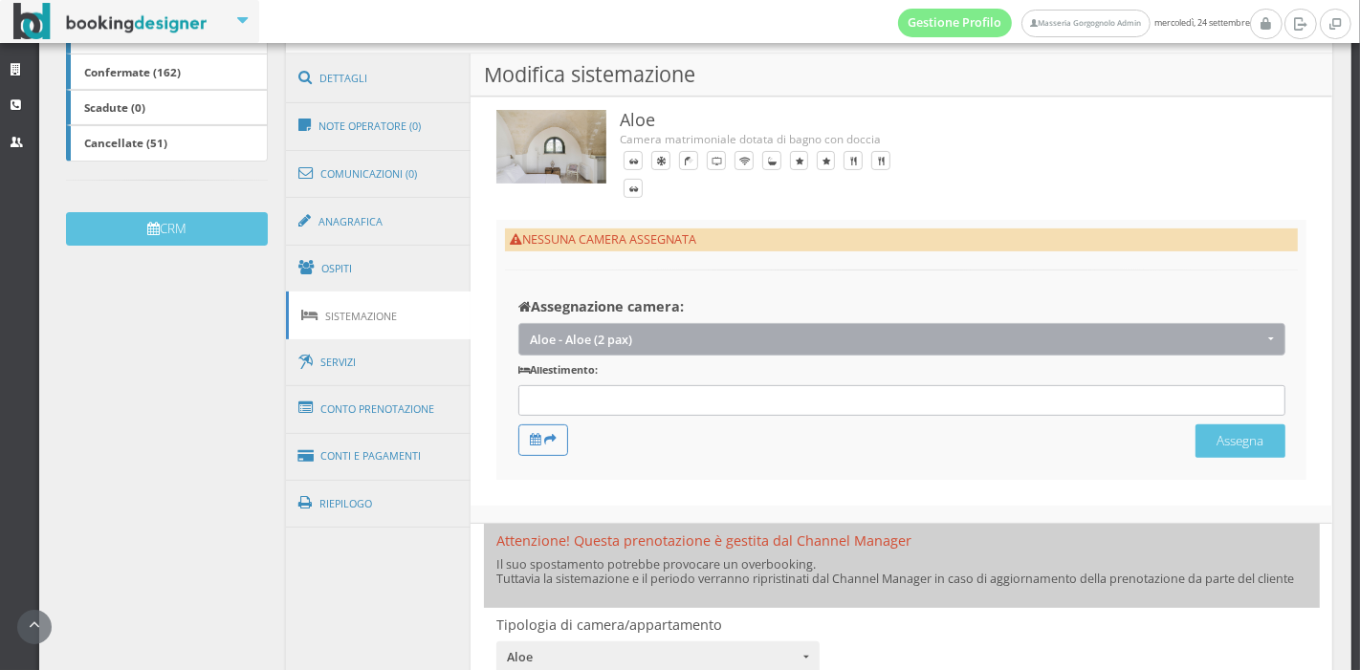
scroll to position [445, 0]
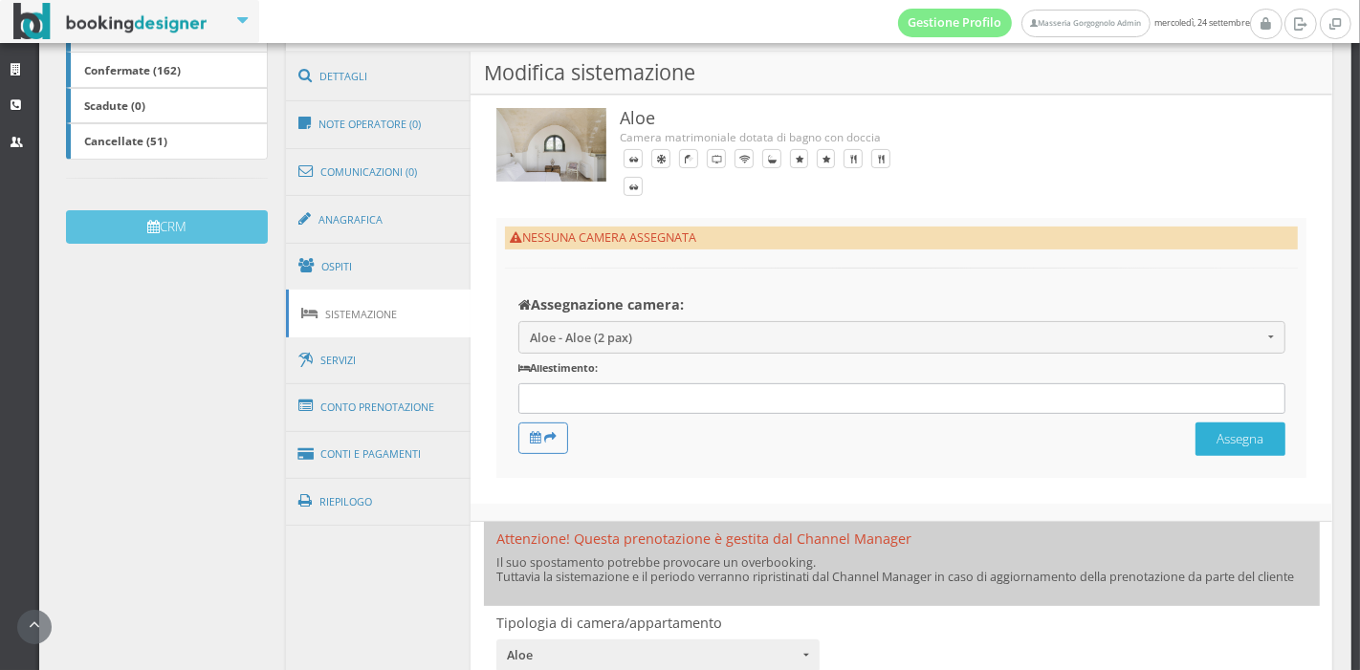
click at [1224, 441] on button "Assegna" at bounding box center [1240, 439] width 90 height 33
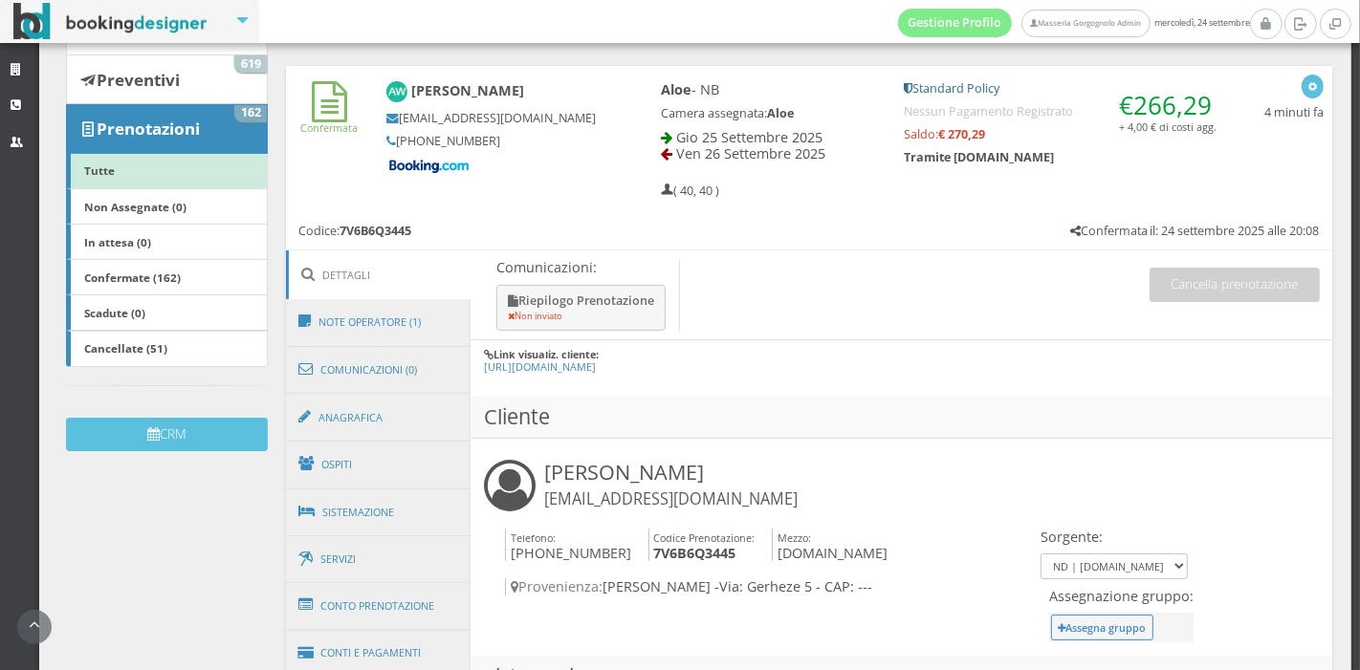
scroll to position [338, 0]
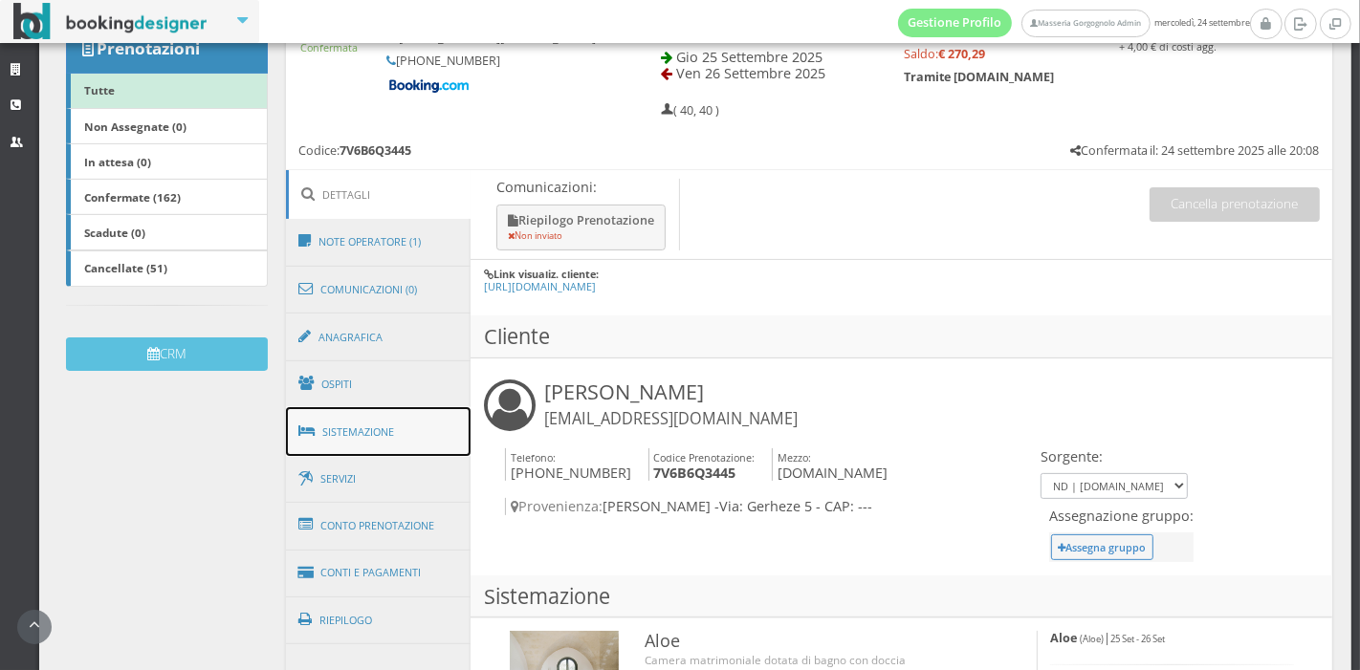
click at [404, 441] on link "Sistemazione" at bounding box center [379, 432] width 186 height 50
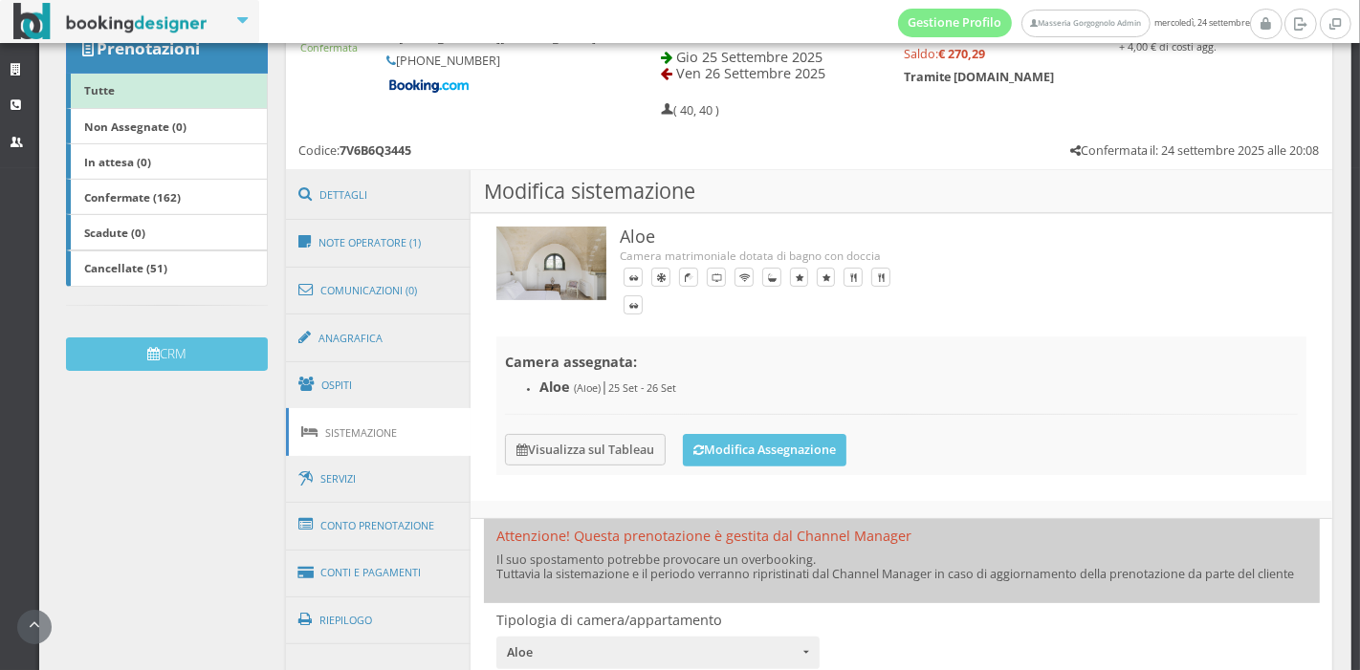
scroll to position [479, 0]
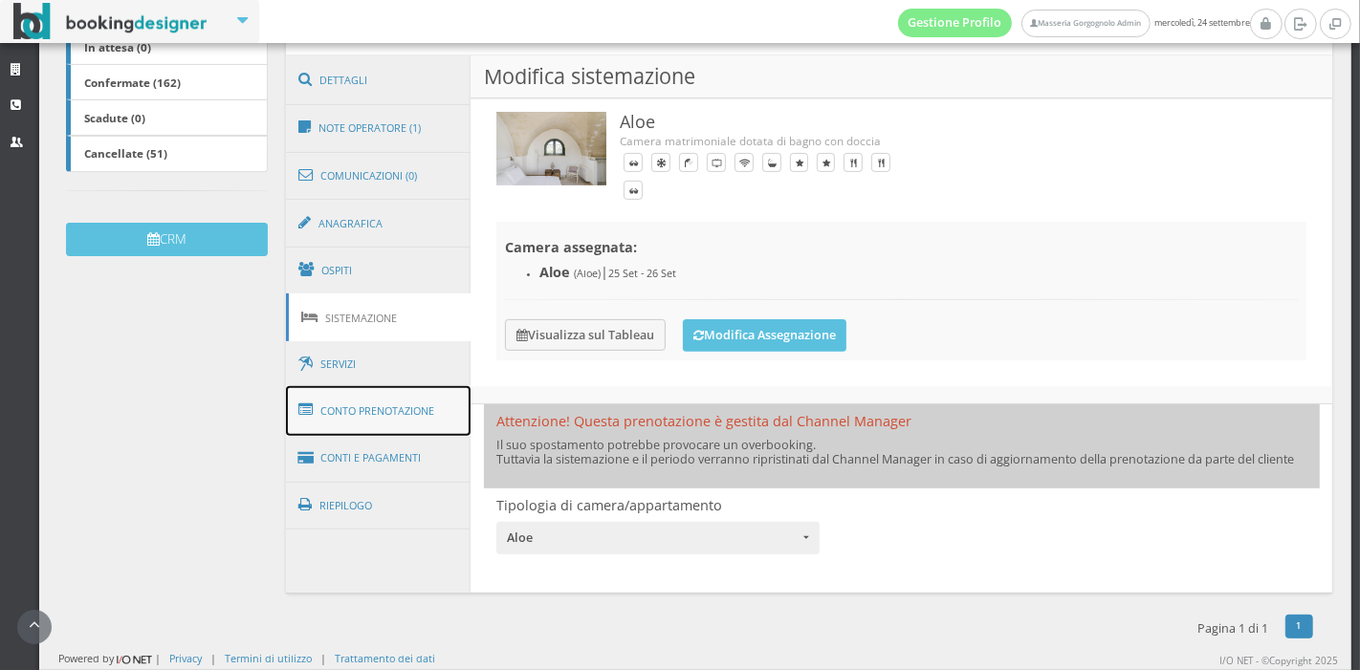
click at [407, 400] on link "Conto Prenotazione" at bounding box center [379, 411] width 186 height 50
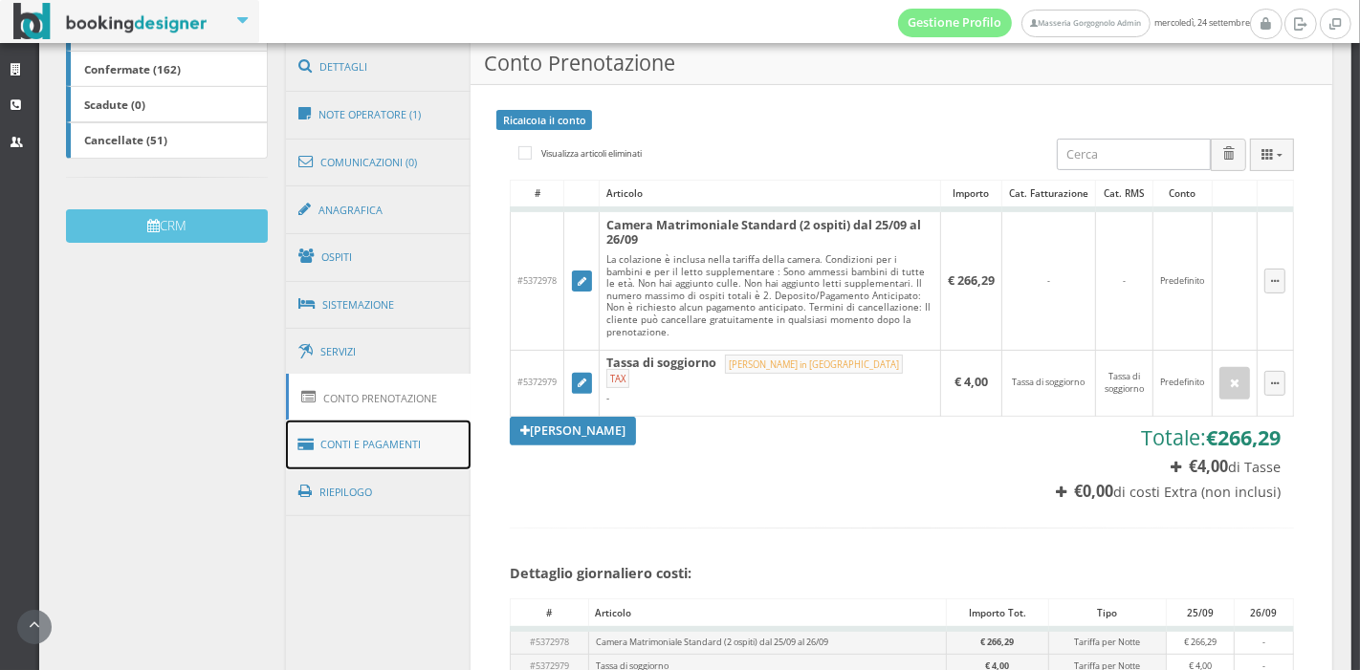
click at [402, 441] on link "Conti e Pagamenti" at bounding box center [379, 445] width 186 height 49
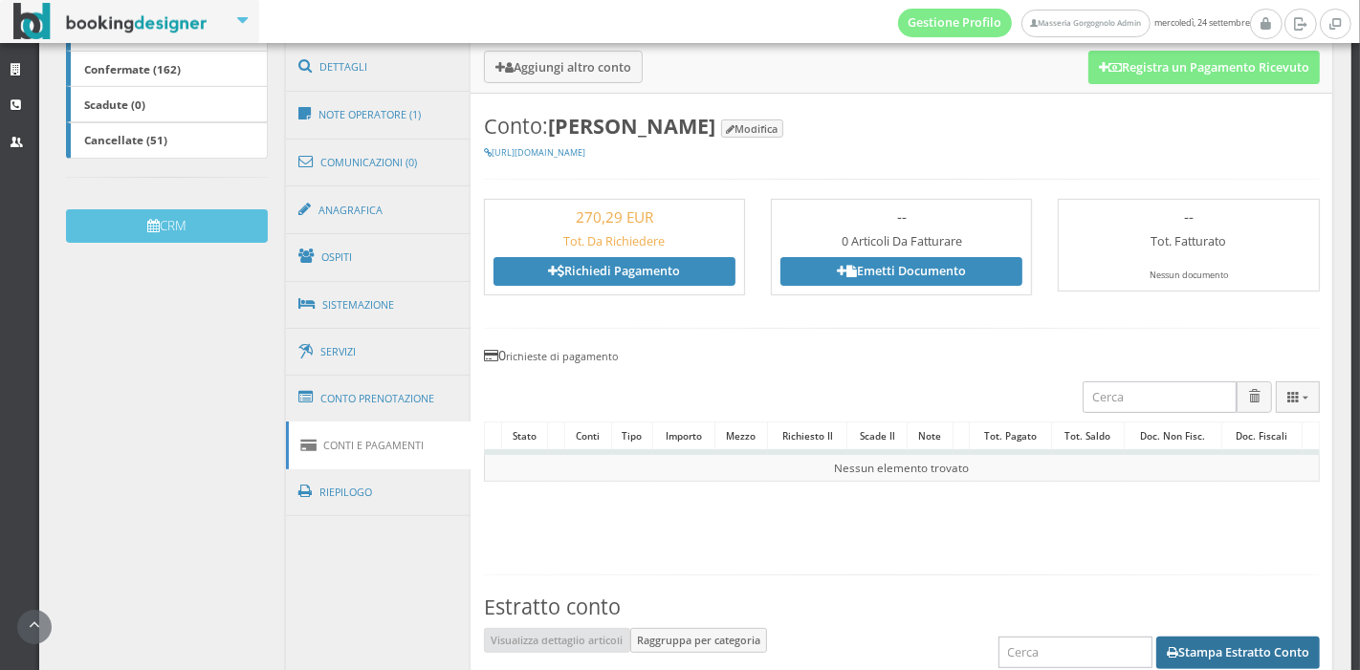
click at [1229, 641] on button "Stampa Estratto Conto" at bounding box center [1238, 653] width 164 height 33
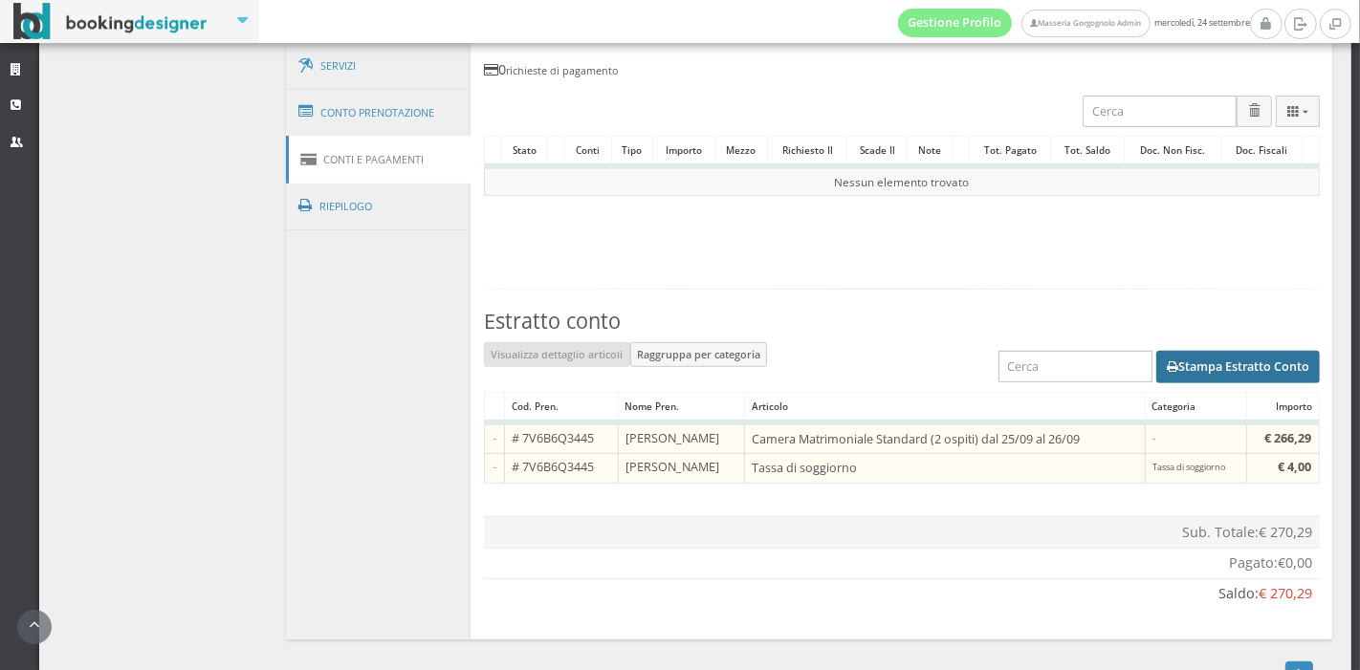
scroll to position [845, 0]
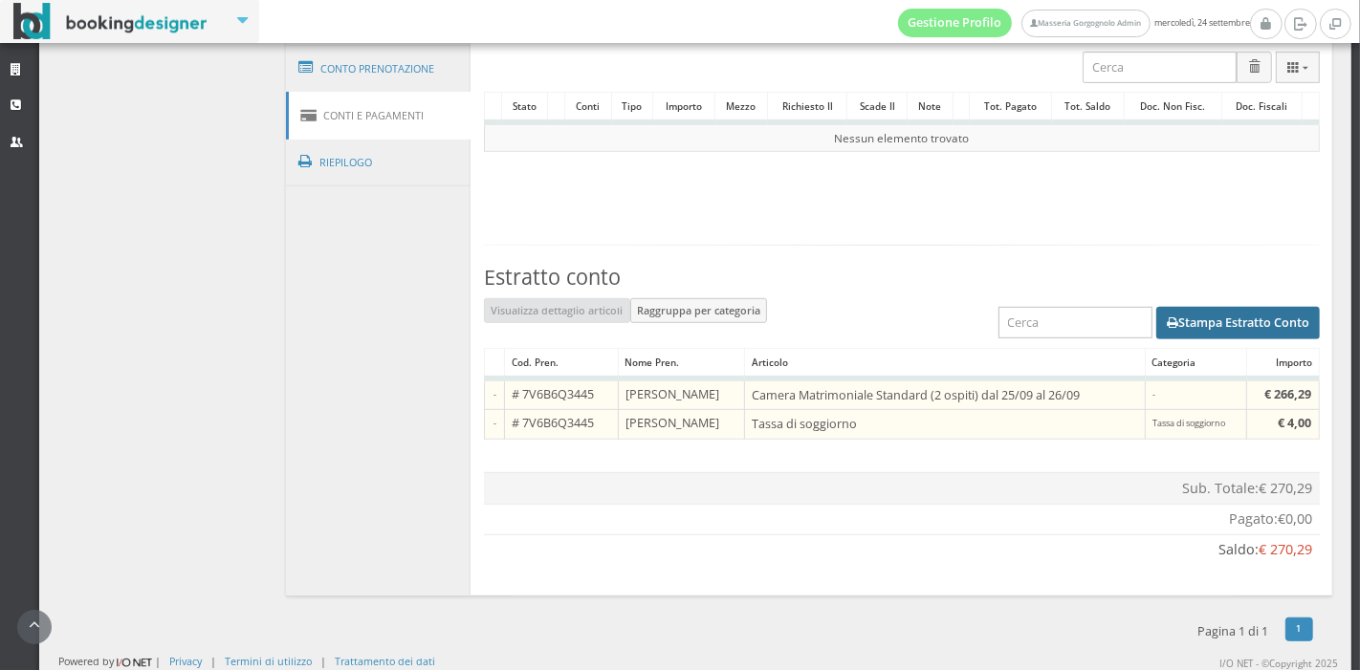
click at [1188, 319] on button "Stampa Estratto Conto" at bounding box center [1238, 323] width 164 height 33
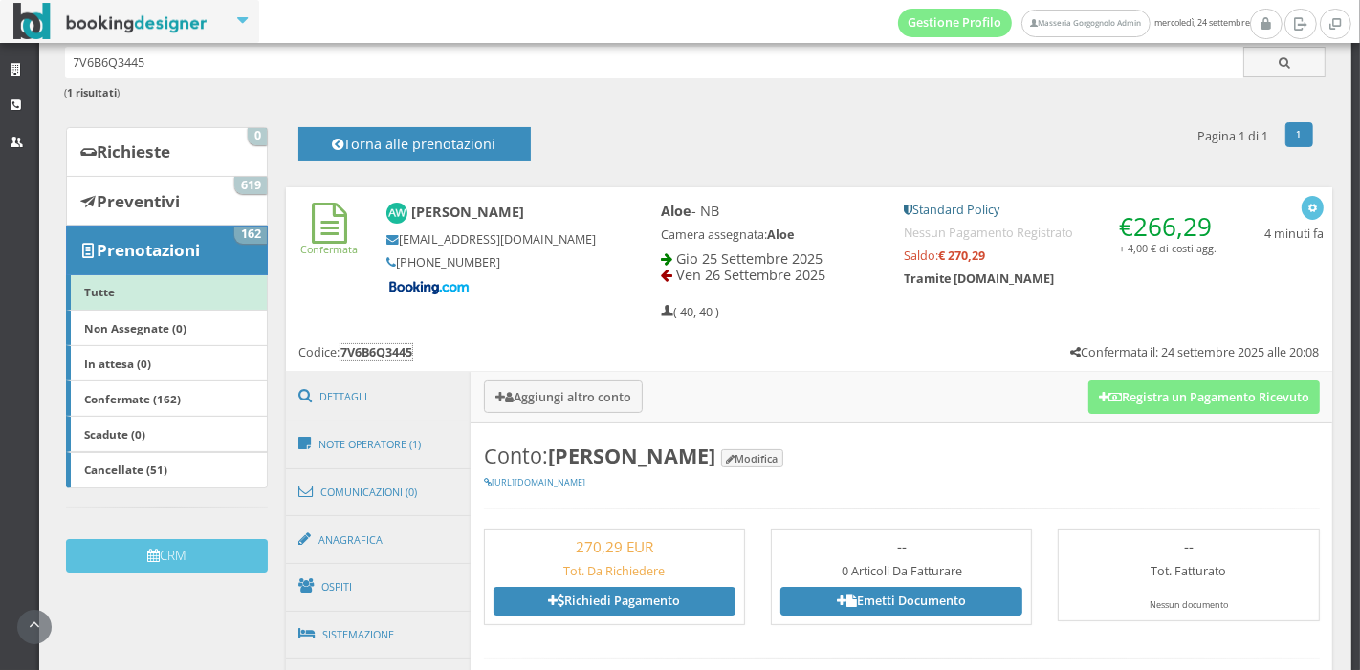
scroll to position [0, 0]
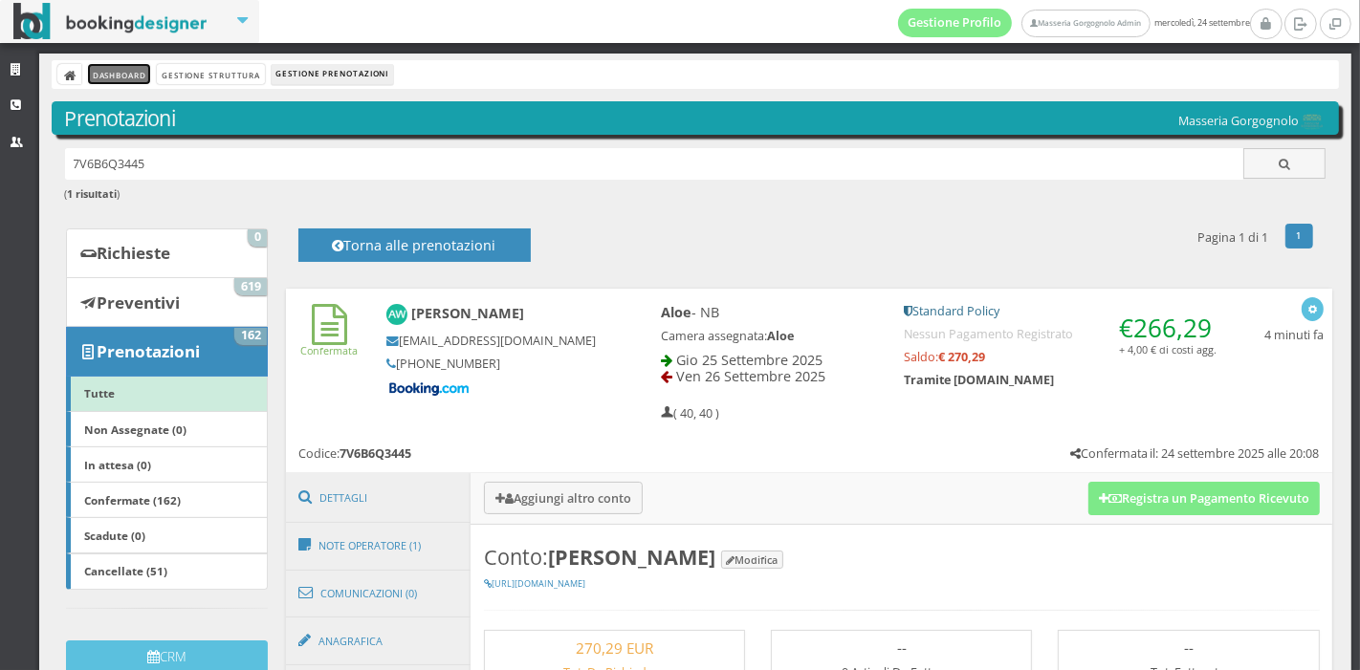
click at [128, 78] on link "Dashboard" at bounding box center [119, 74] width 62 height 20
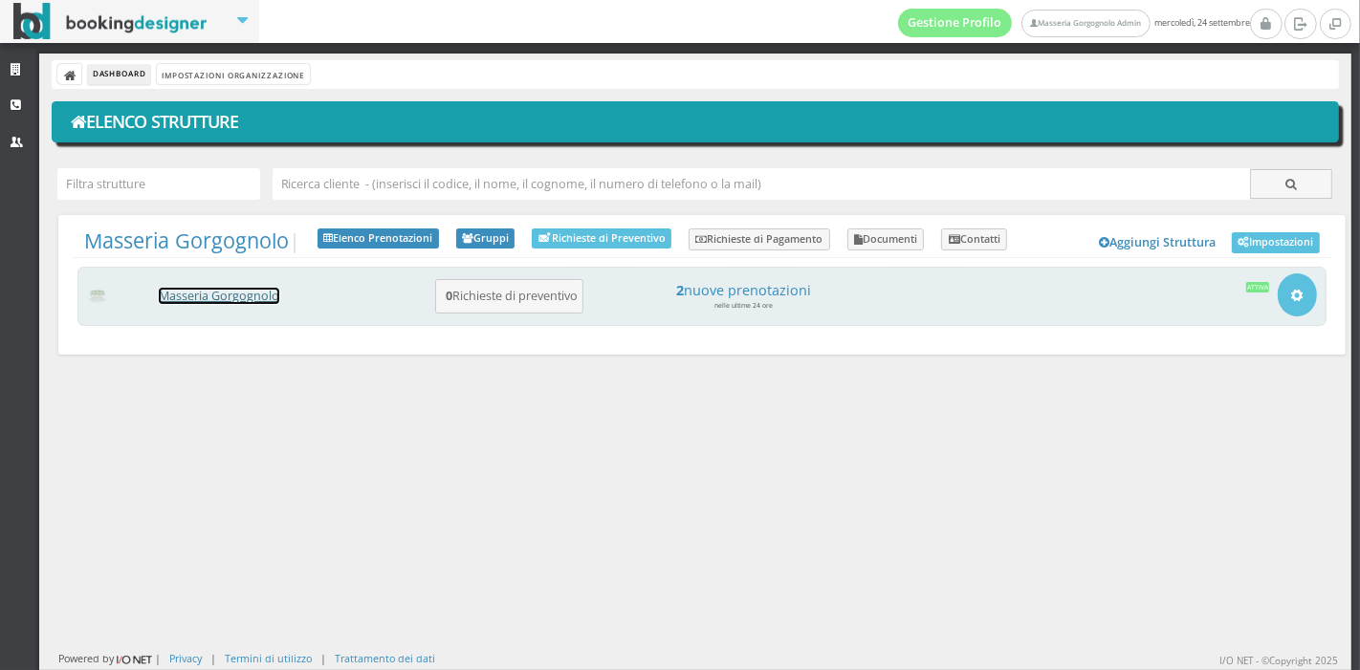
click at [251, 295] on link "Masseria Gorgognolo" at bounding box center [219, 296] width 120 height 16
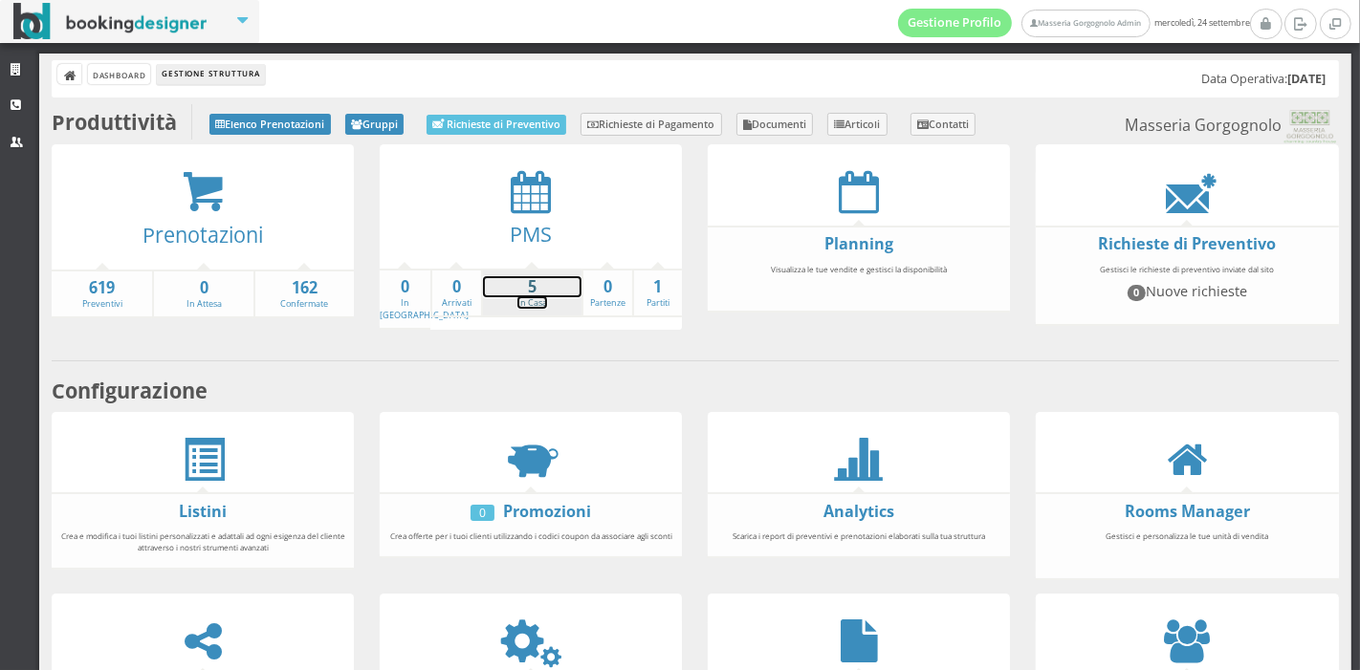
click at [516, 301] on link "5 In Casa" at bounding box center [532, 292] width 98 height 33
